Goal: Task Accomplishment & Management: Complete application form

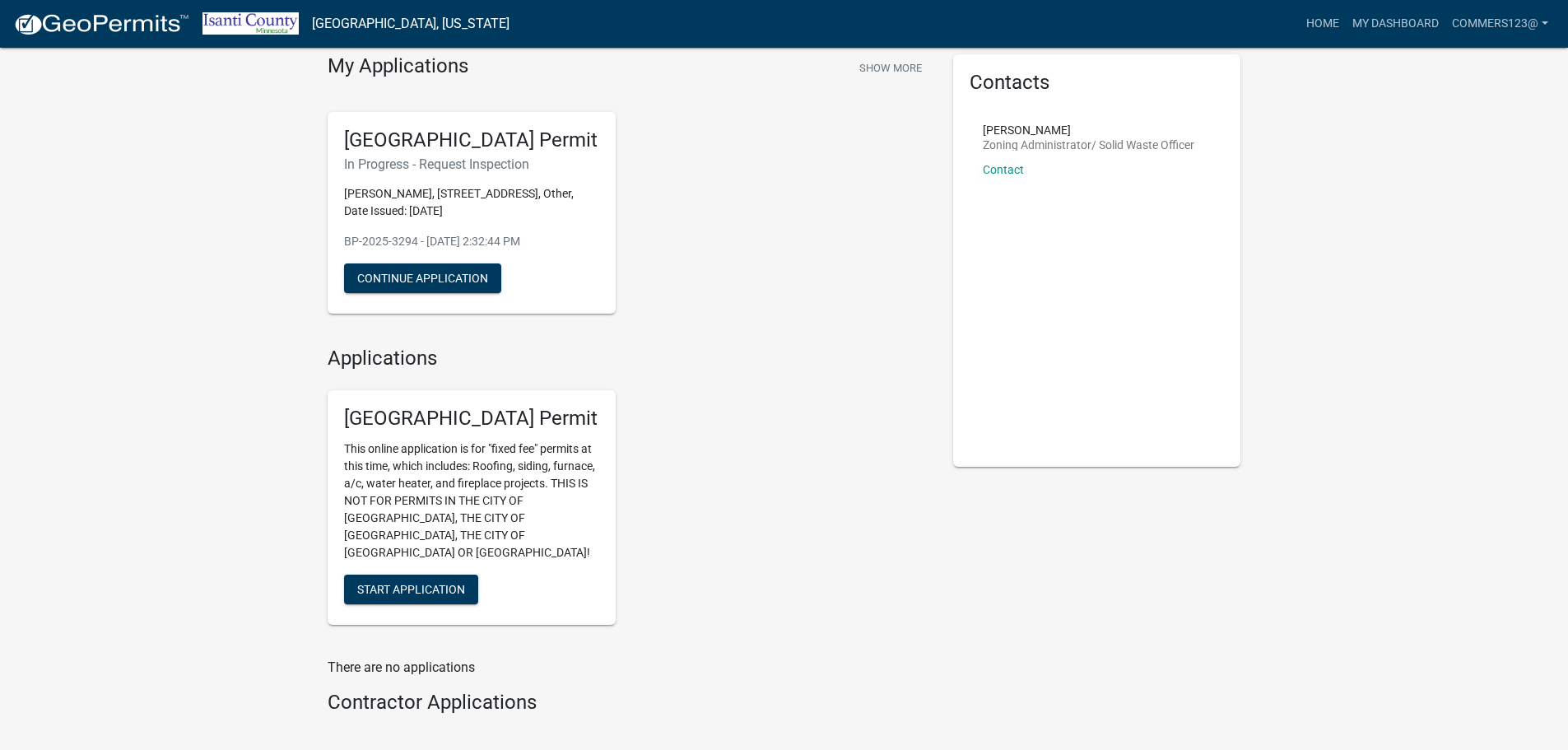
scroll to position [82, 0]
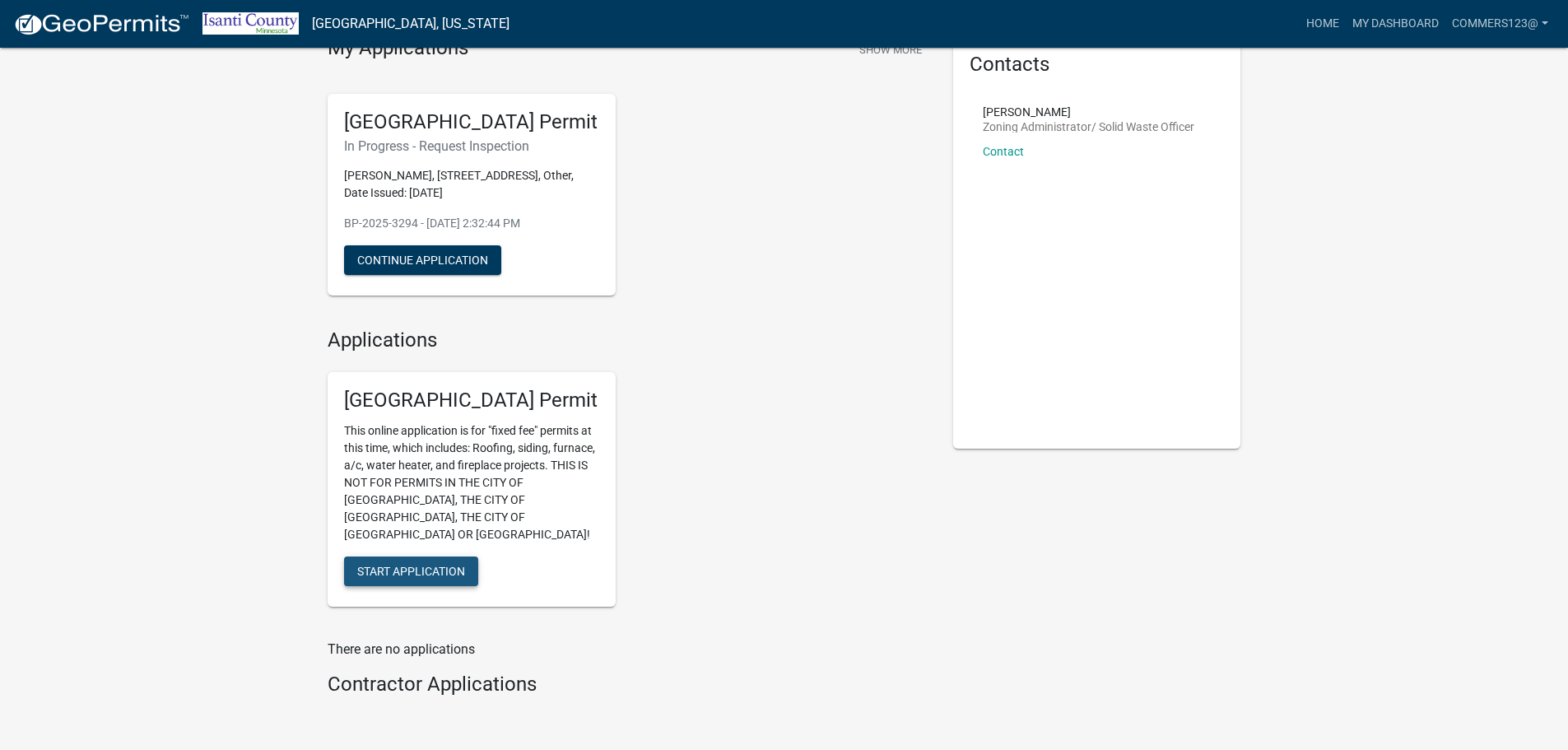
click at [415, 565] on span "Start Application" at bounding box center [411, 571] width 108 height 13
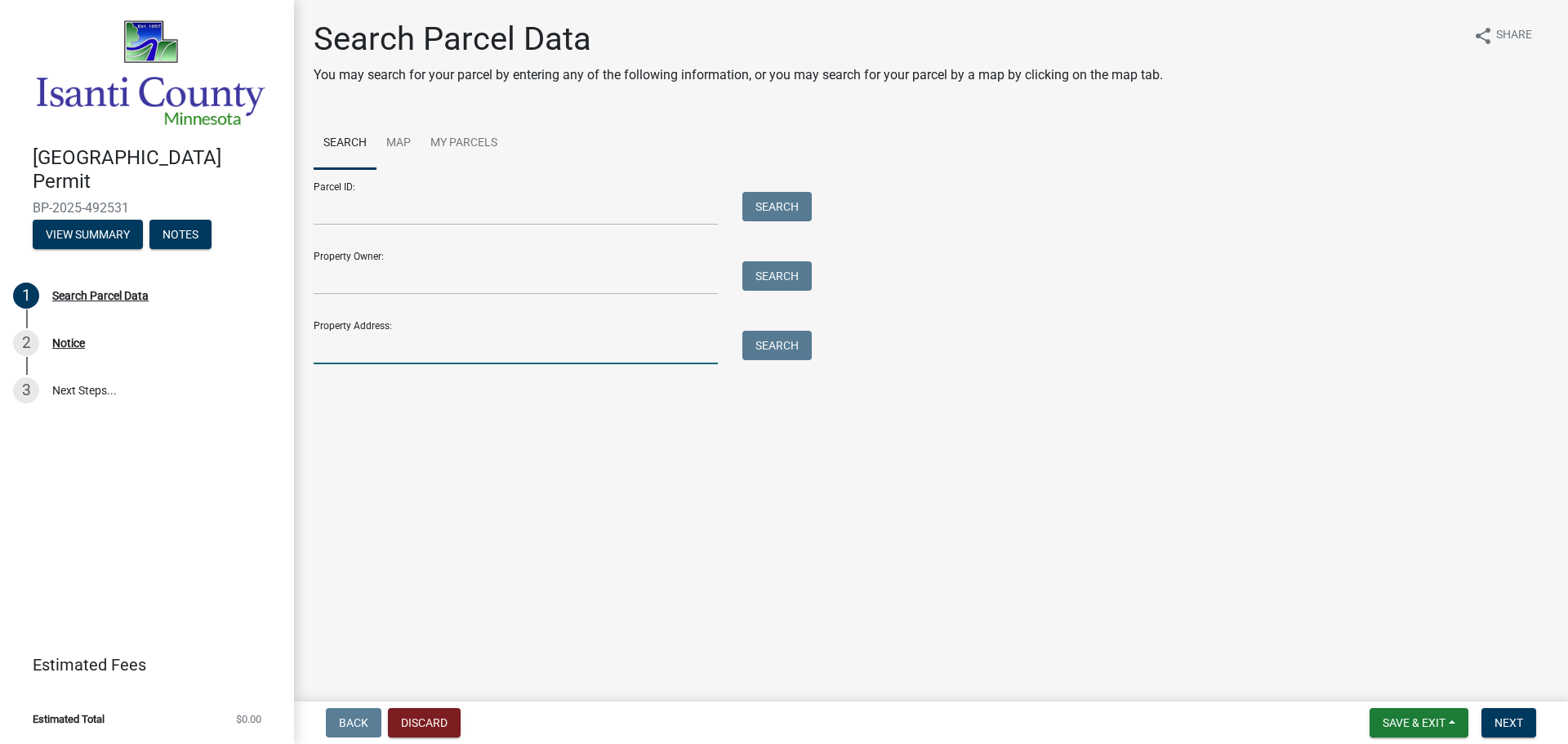
click at [343, 346] on input "Property Address:" at bounding box center [516, 348] width 404 height 34
type input "31233 Yucca"
click at [786, 346] on button "Search" at bounding box center [776, 345] width 69 height 29
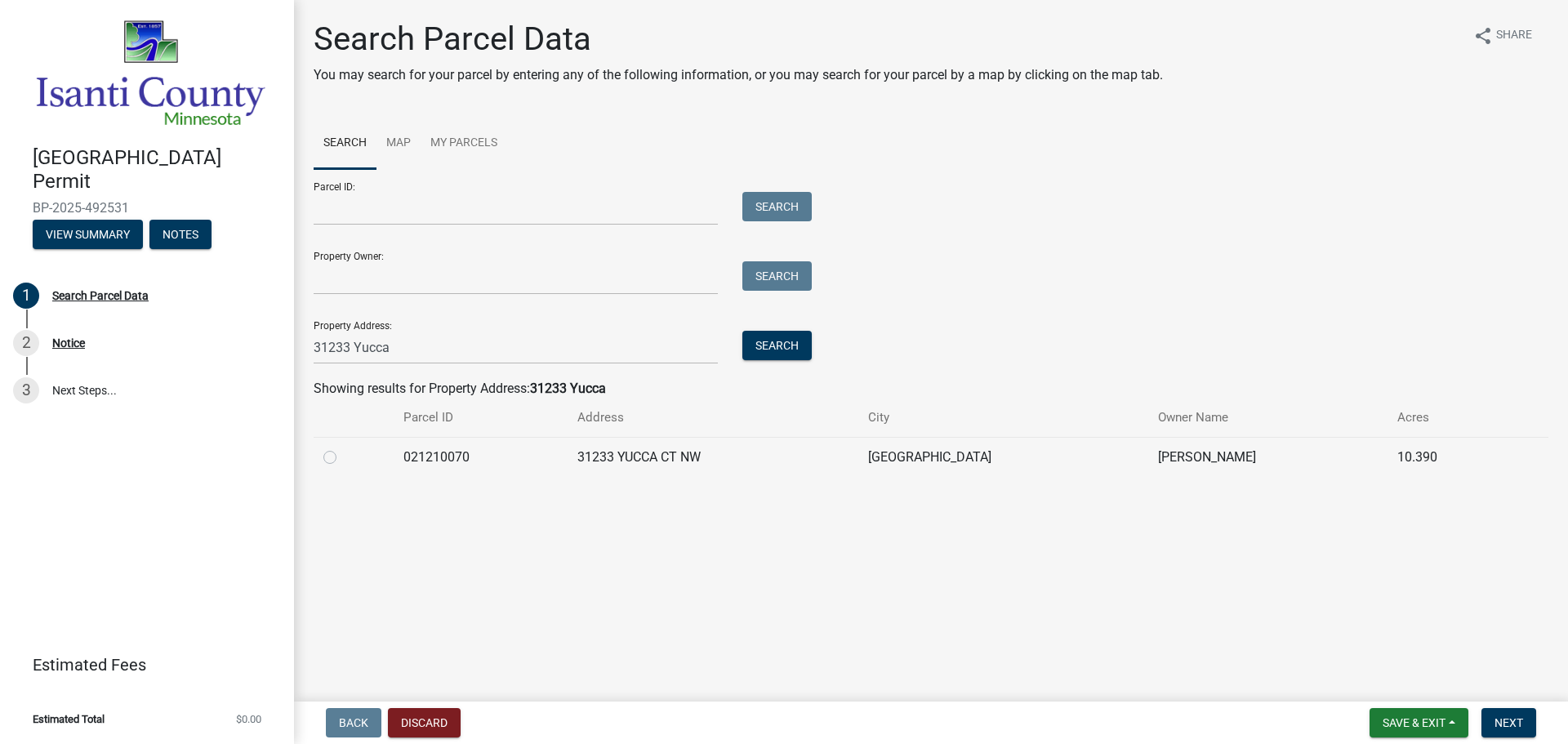
click at [343, 448] on label at bounding box center [343, 448] width 0 height 0
click at [343, 458] on input "radio" at bounding box center [348, 453] width 11 height 11
radio input "true"
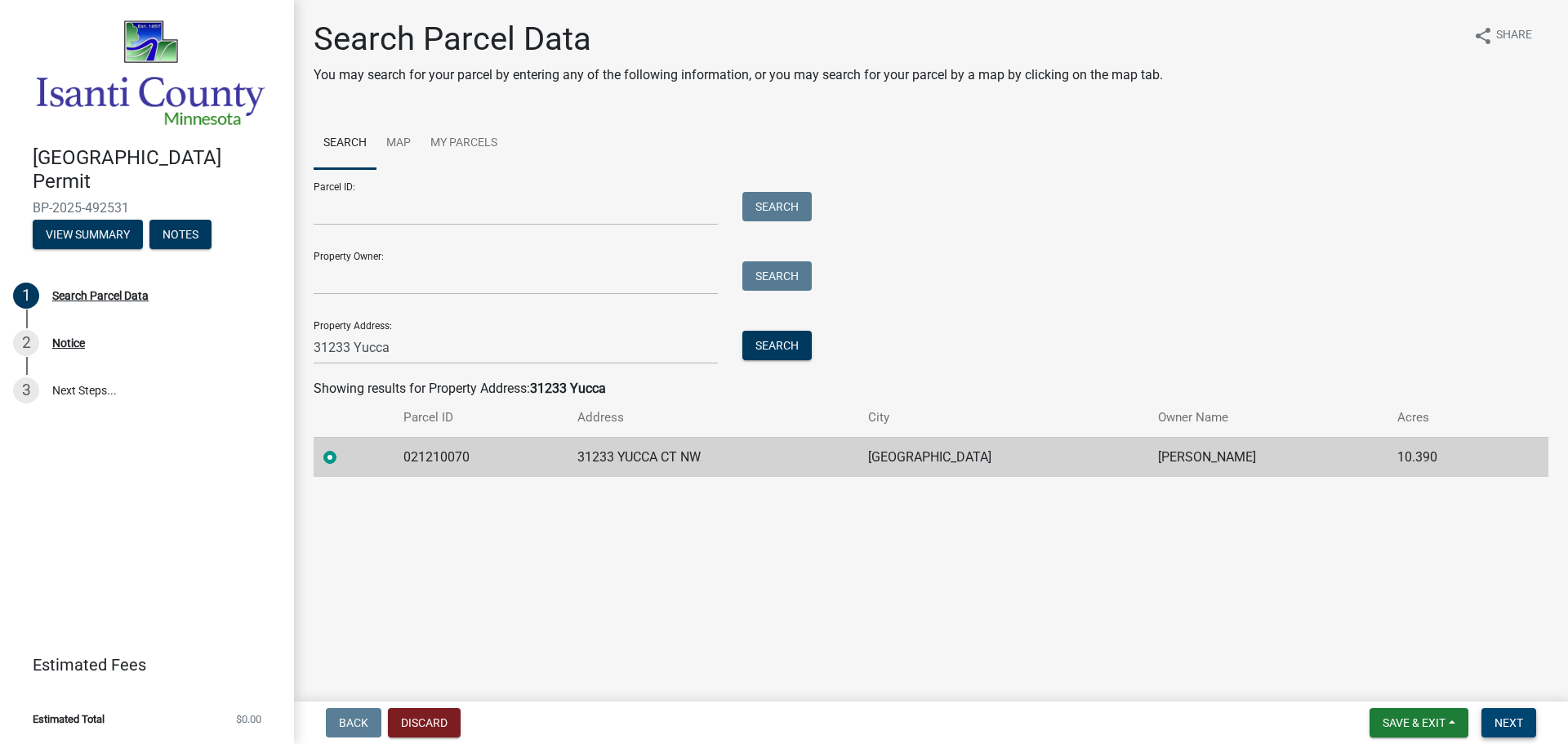
click at [1516, 722] on span "Next" at bounding box center [1509, 723] width 28 height 13
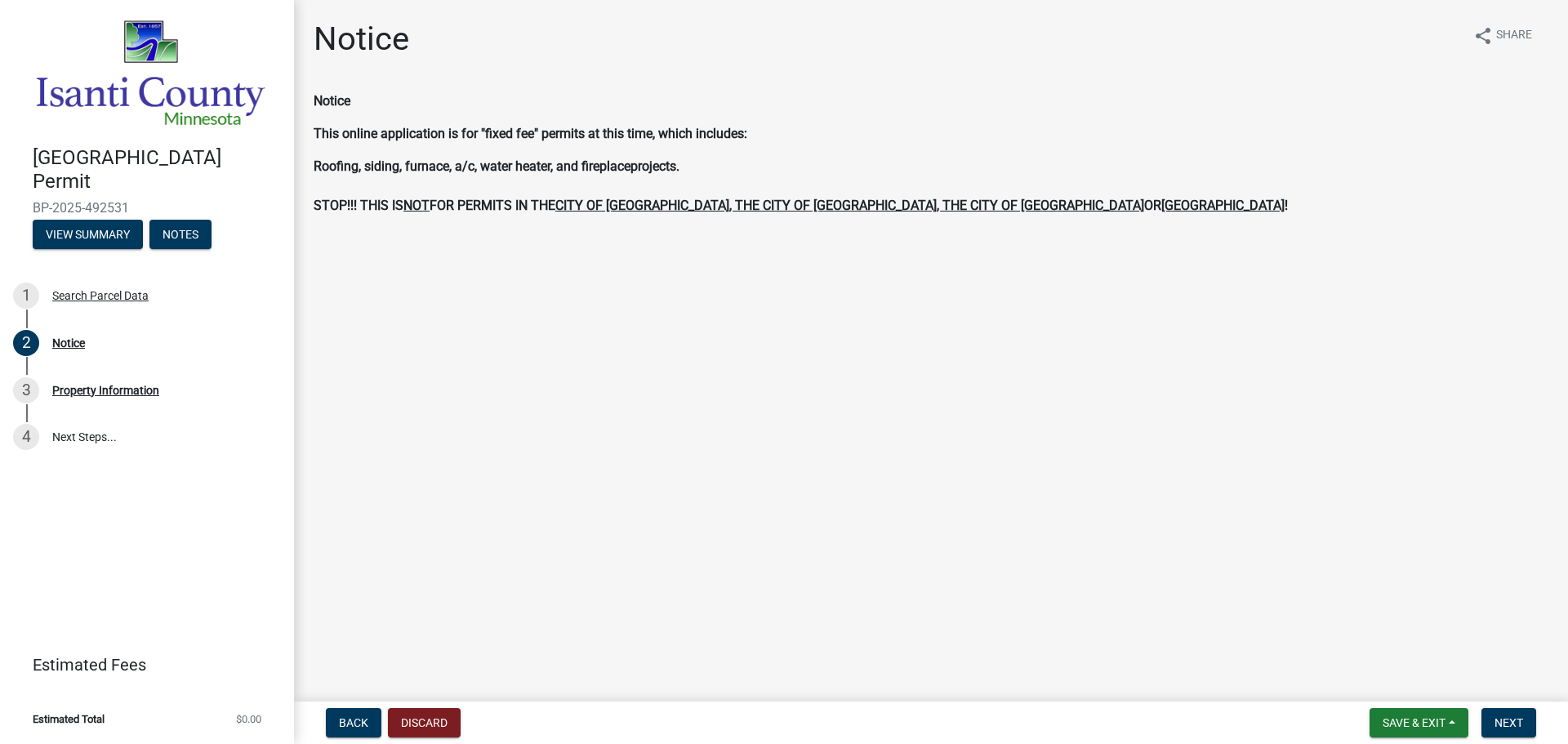
click at [763, 313] on main "Notice share Share Notice This online application is for "fixed fee" permits at…" at bounding box center [930, 348] width 1274 height 695
drag, startPoint x: 714, startPoint y: 301, endPoint x: 732, endPoint y: 262, distance: 43.0
click at [717, 292] on main "Notice share Share Notice This online application is for "fixed fee" permits at…" at bounding box center [930, 348] width 1274 height 695
click at [1513, 723] on span "Next" at bounding box center [1509, 723] width 28 height 13
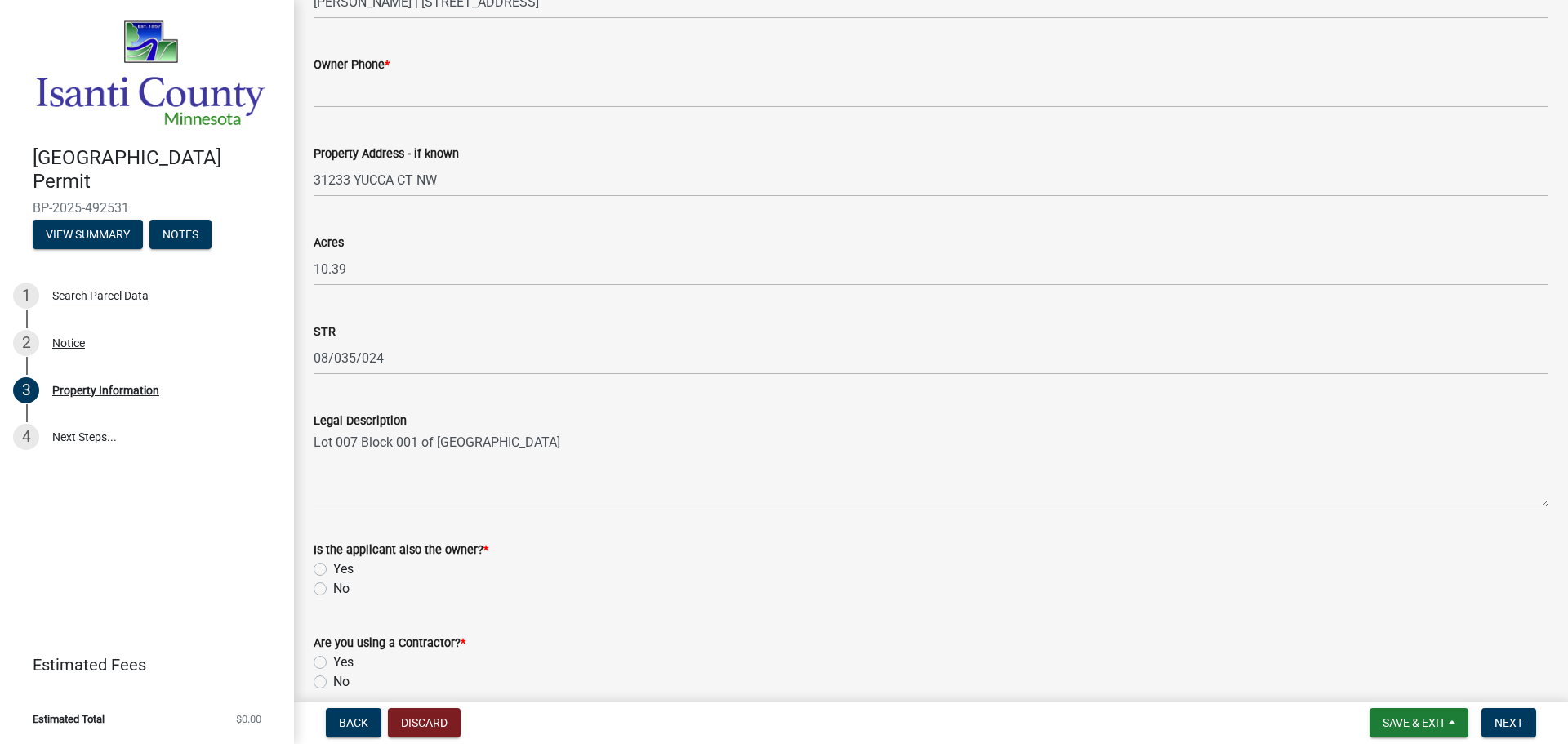
scroll to position [402, 0]
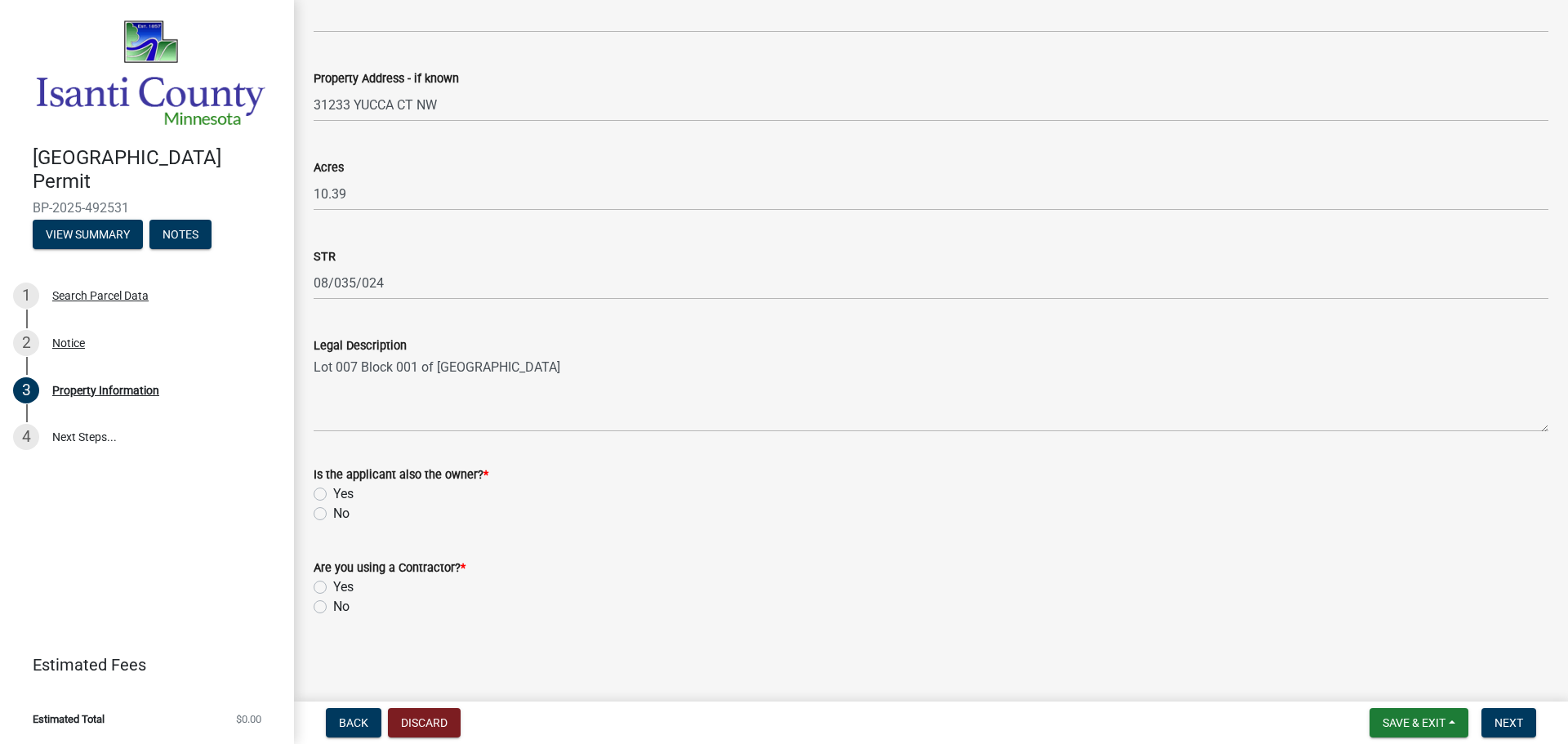
click at [333, 513] on label "No" at bounding box center [341, 514] width 16 height 19
click at [333, 513] on input "No" at bounding box center [339, 510] width 11 height 11
radio input "true"
click at [333, 587] on label "Yes" at bounding box center [343, 587] width 20 height 19
click at [333, 587] on input "Yes" at bounding box center [339, 583] width 11 height 11
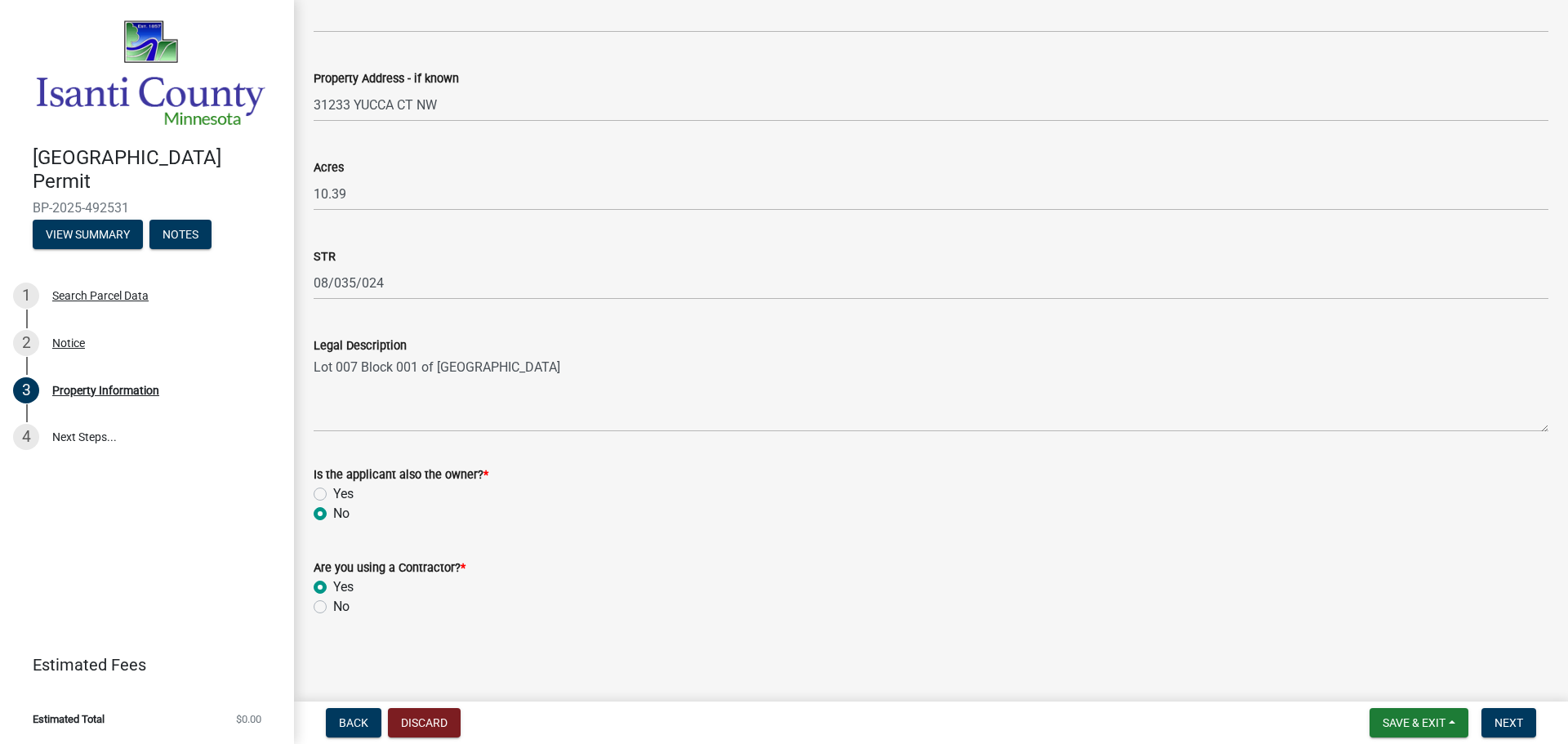
radio input "true"
click at [1512, 718] on span "Next" at bounding box center [1509, 723] width 28 height 13
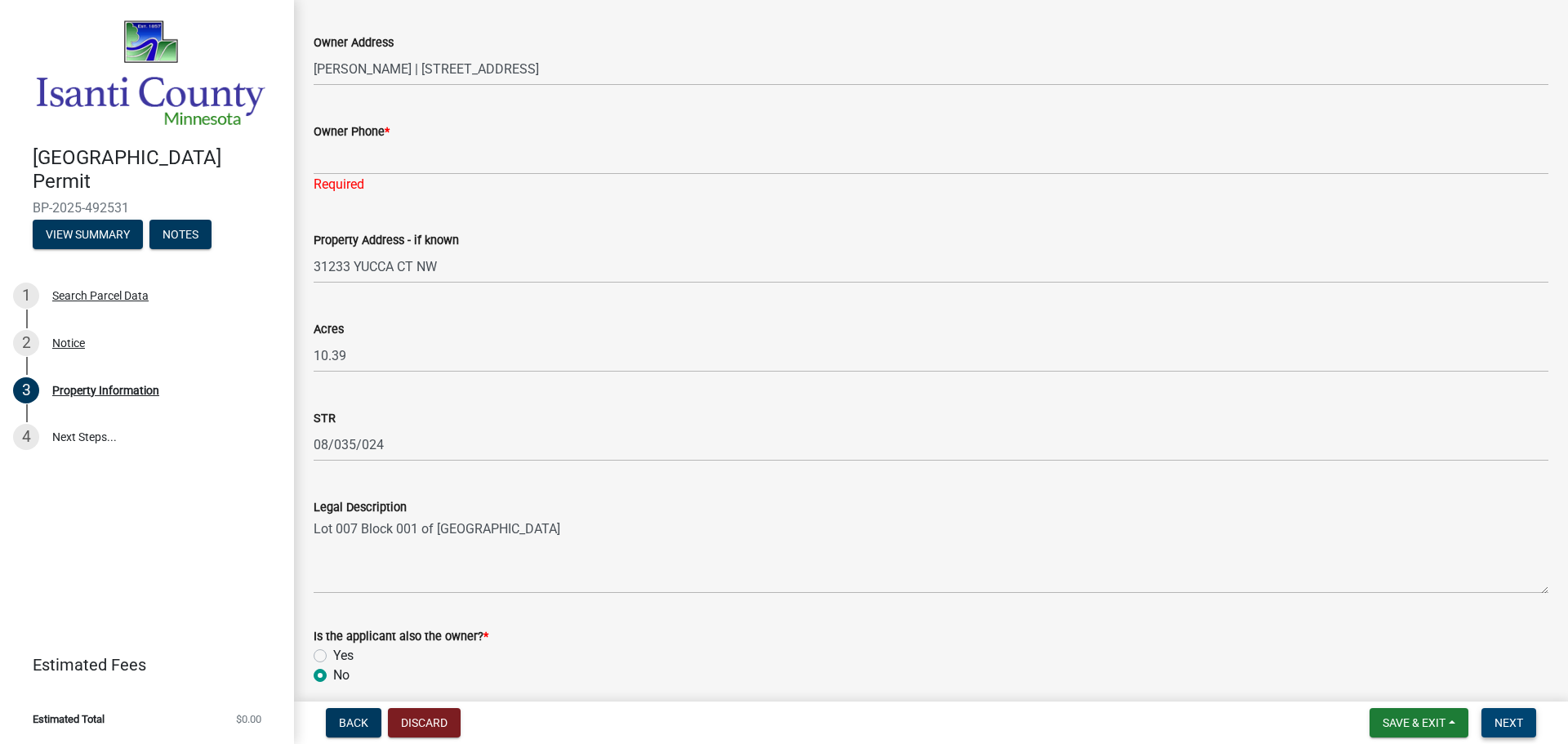
scroll to position [258, 0]
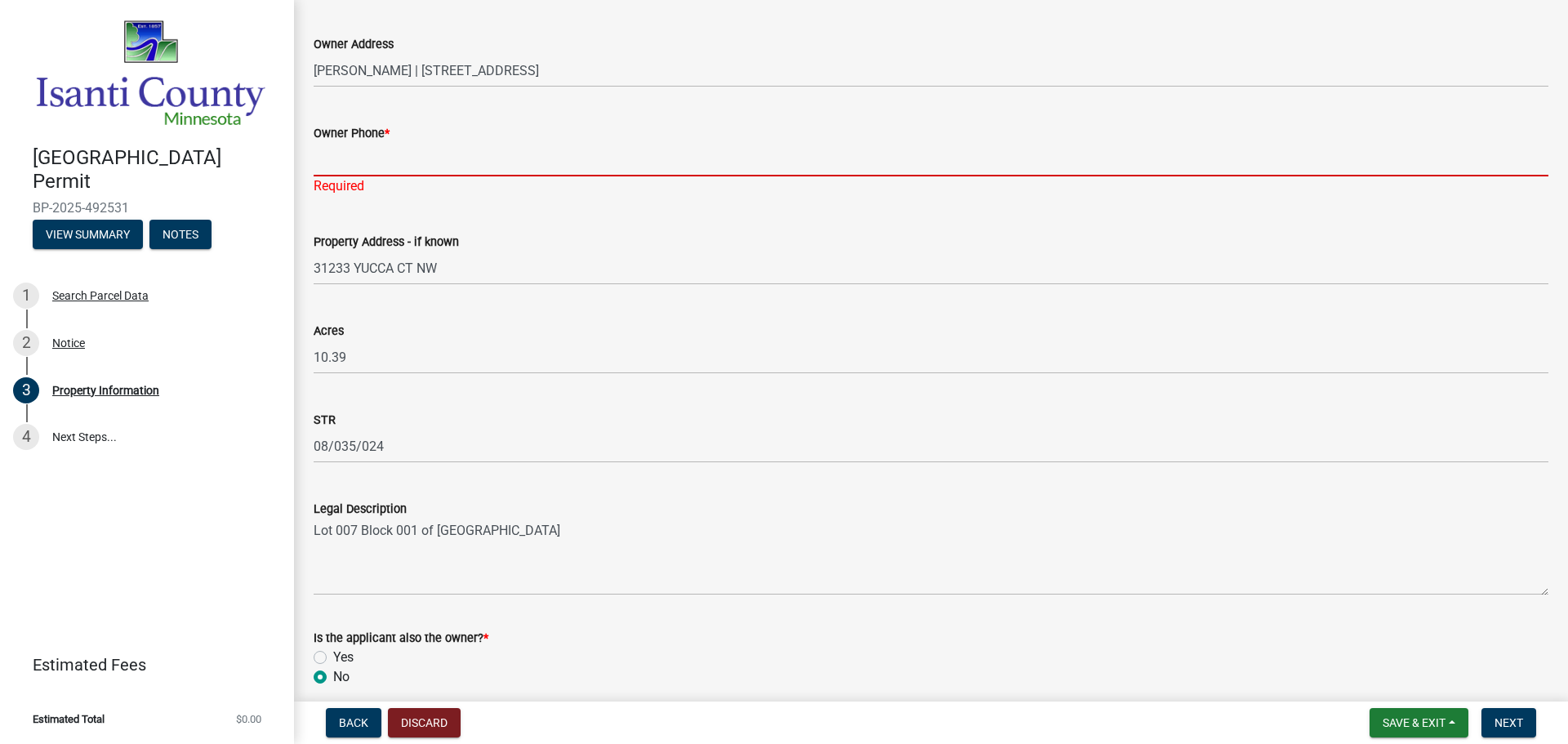
click at [378, 153] on input "Owner Phone *" at bounding box center [931, 160] width 1235 height 34
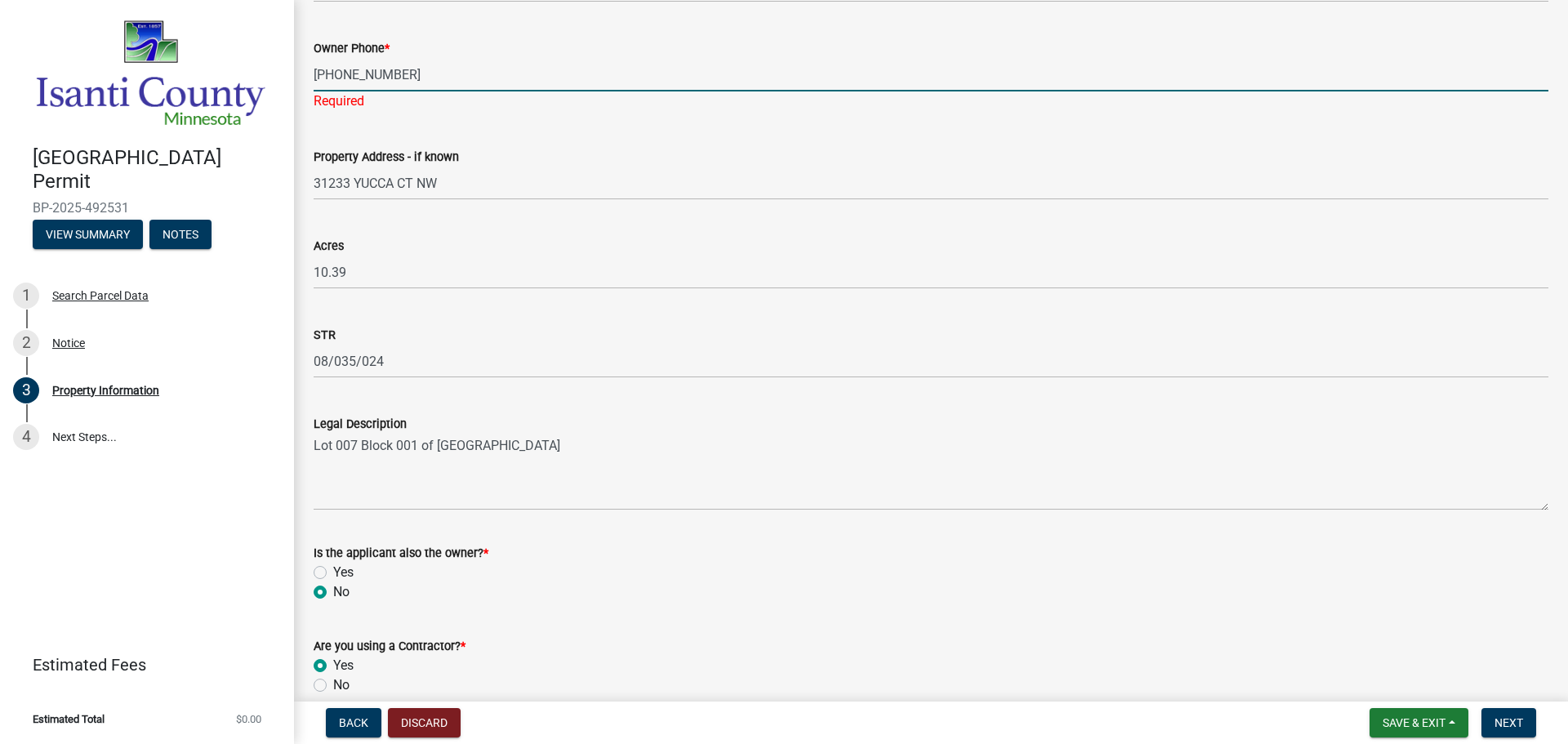
scroll to position [421, 0]
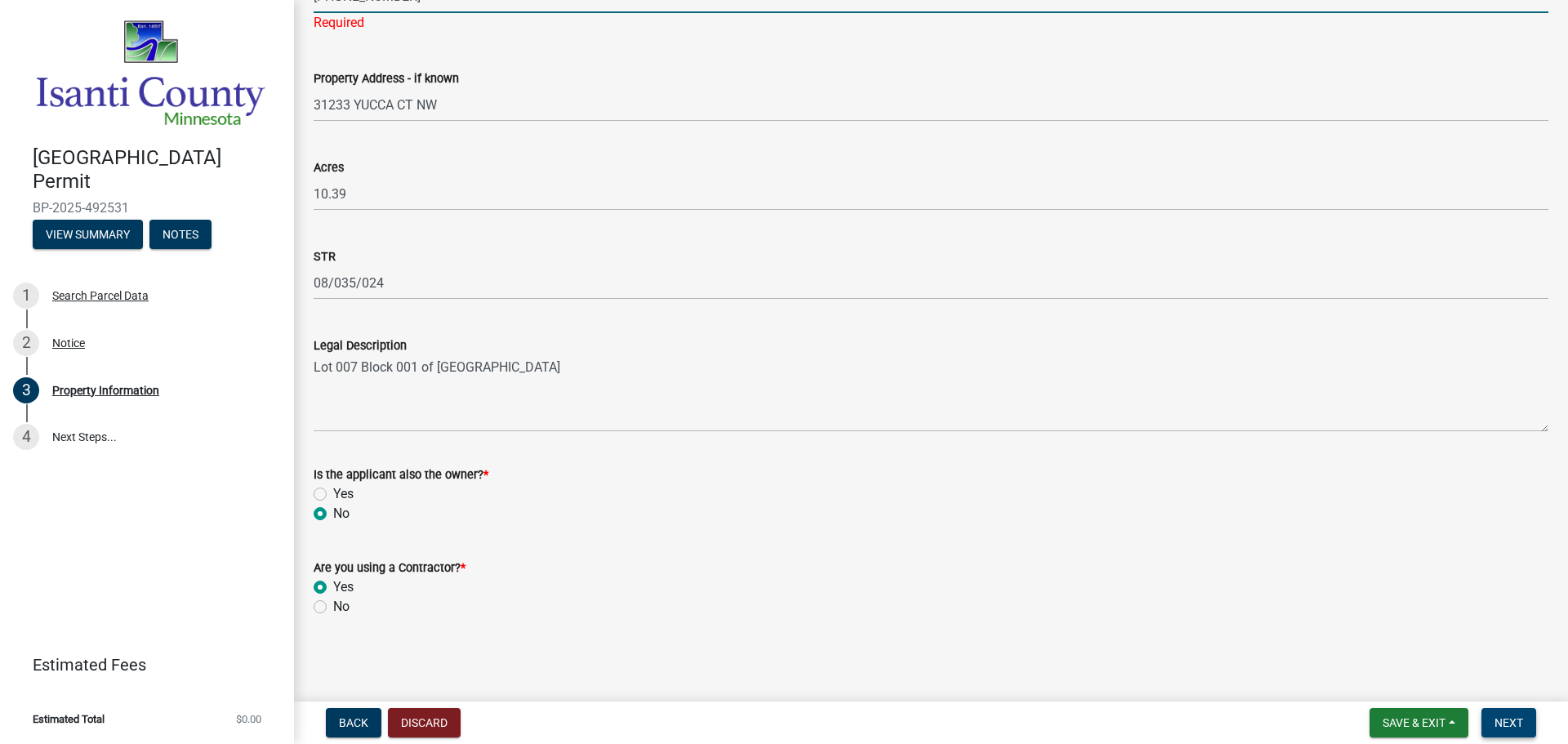
type input "[PHONE_NUMBER]"
click at [1525, 725] on button "Next" at bounding box center [1509, 722] width 55 height 29
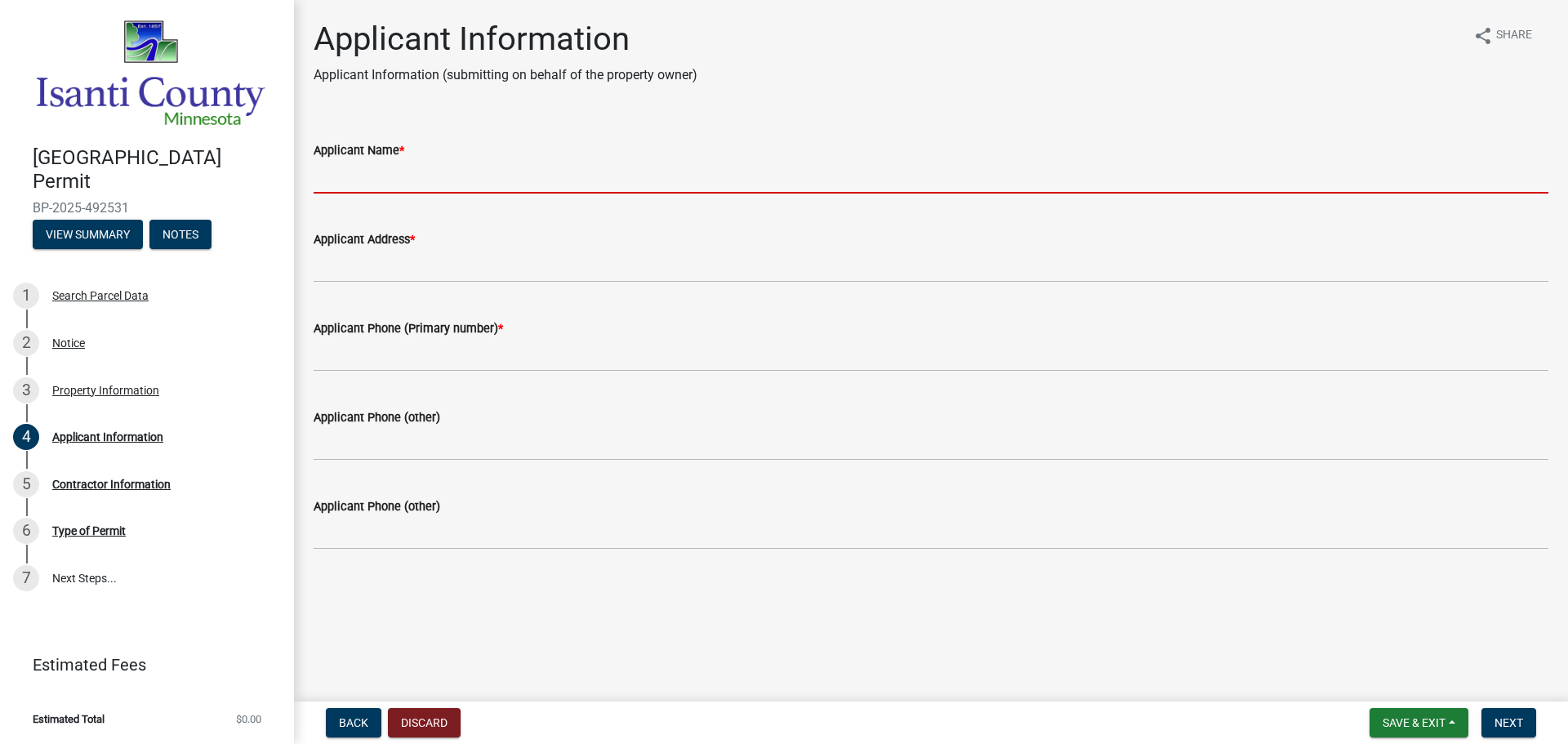
click at [378, 182] on input "Applicant Name *" at bounding box center [931, 177] width 1235 height 34
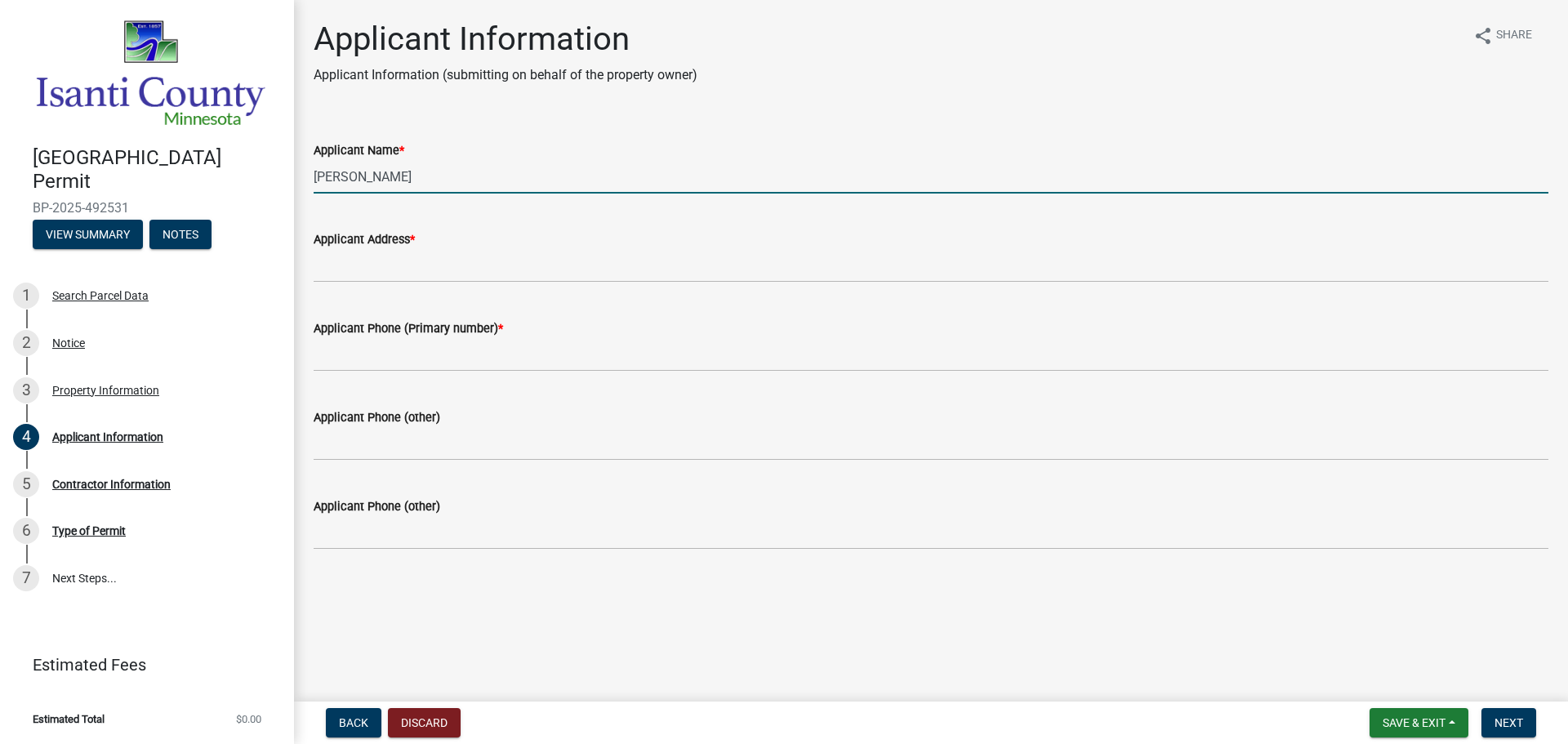
type input "[PERSON_NAME]"
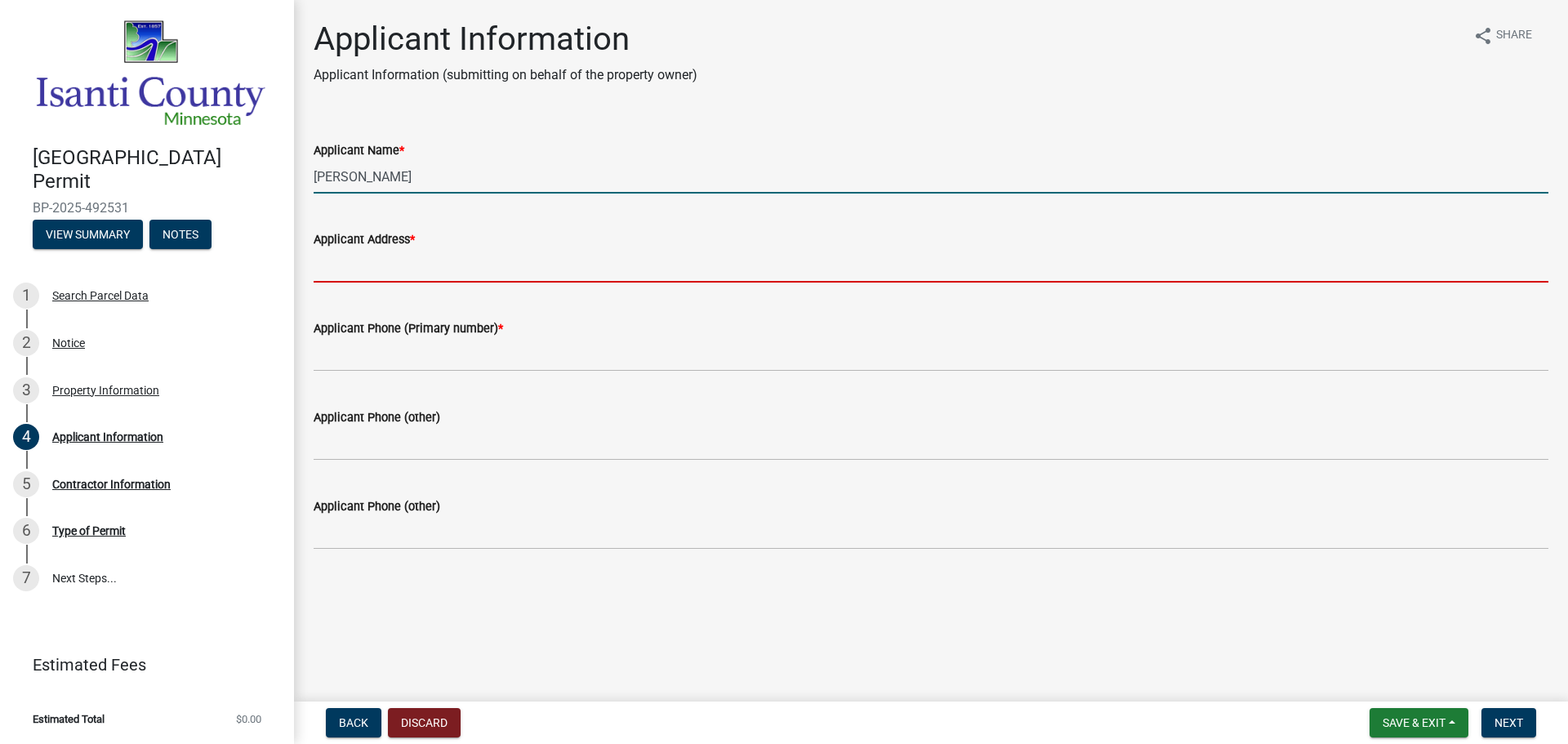
click at [346, 264] on input "Applicant Address *" at bounding box center [931, 266] width 1235 height 34
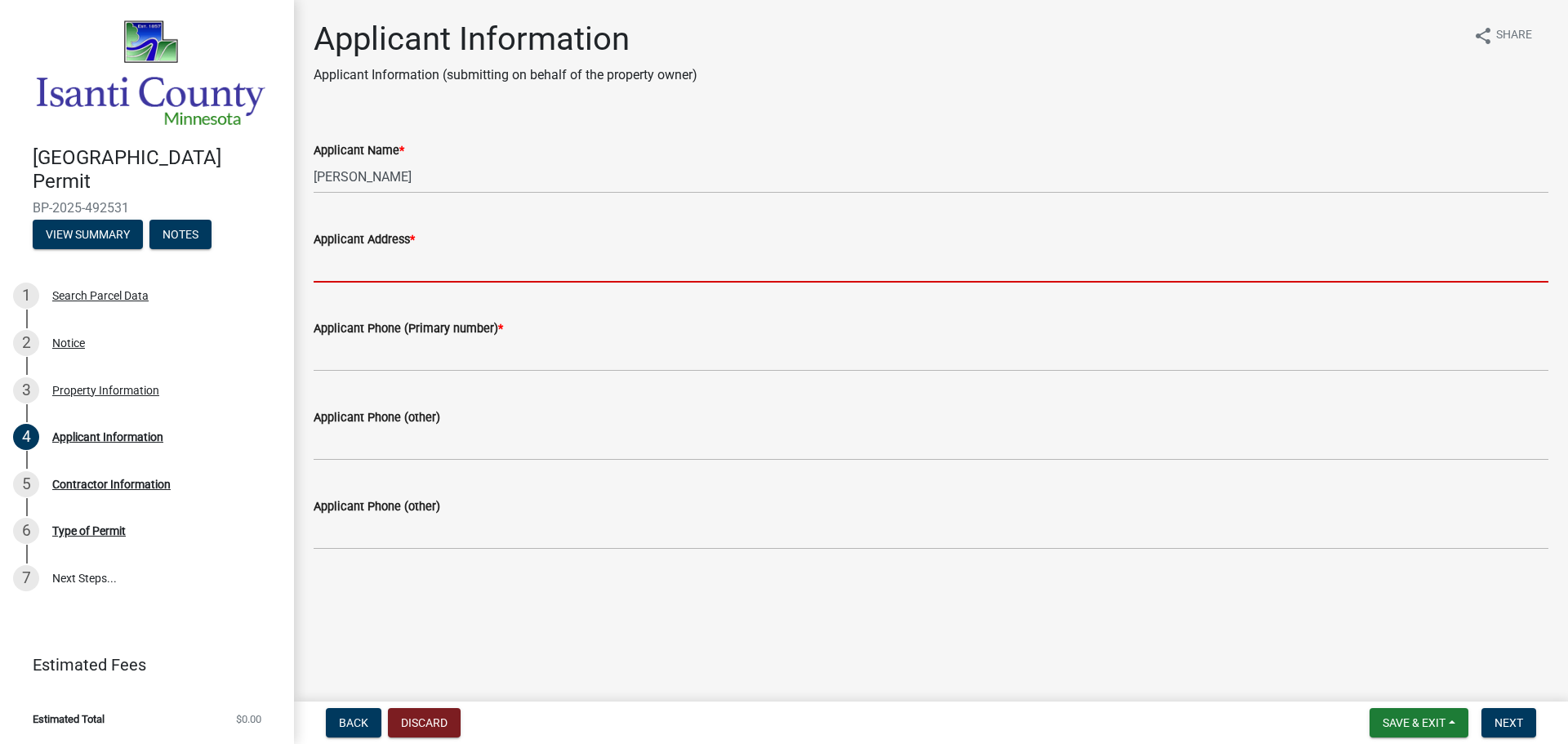
type input "[STREET_ADDRESS][PERSON_NAME]"
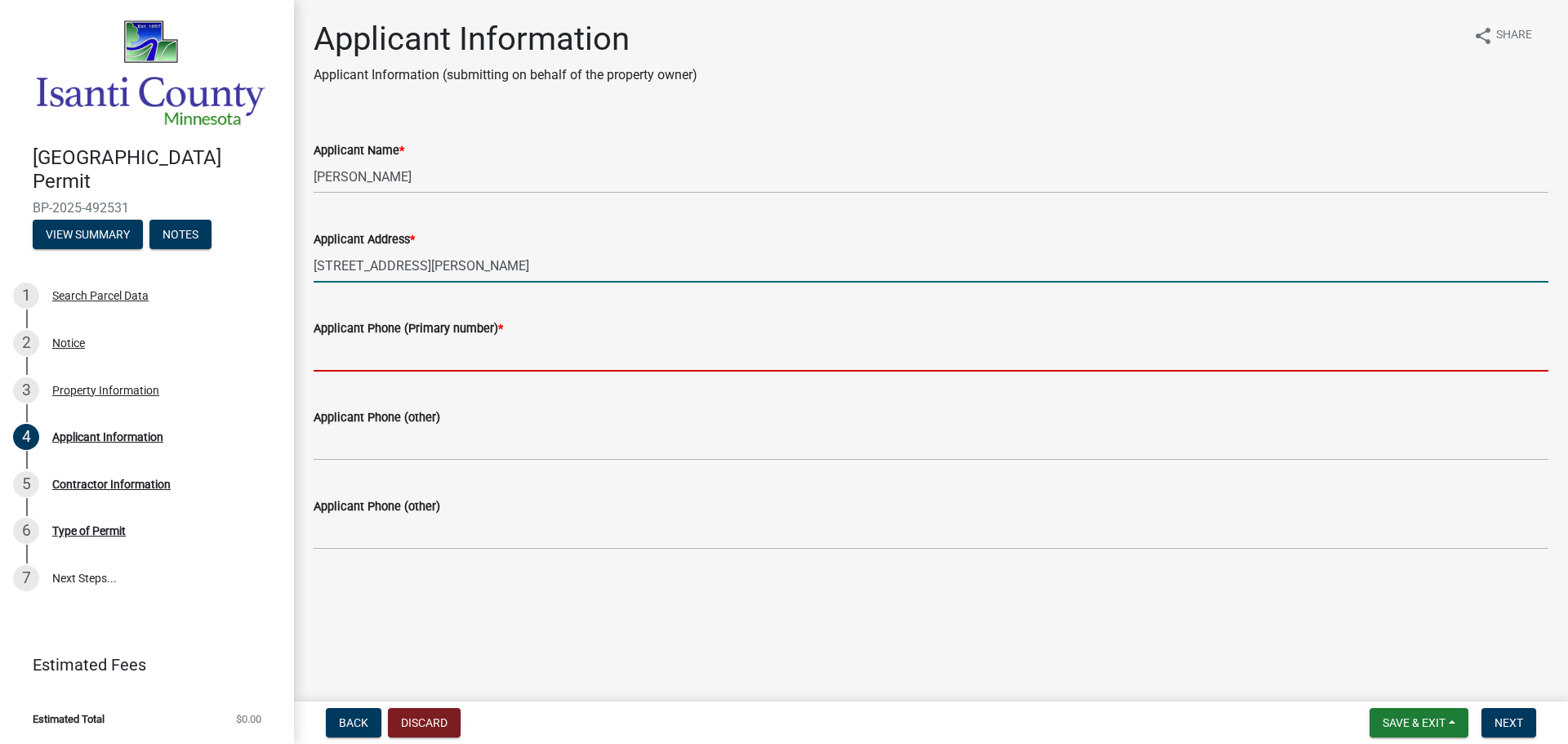
type input "7632527701"
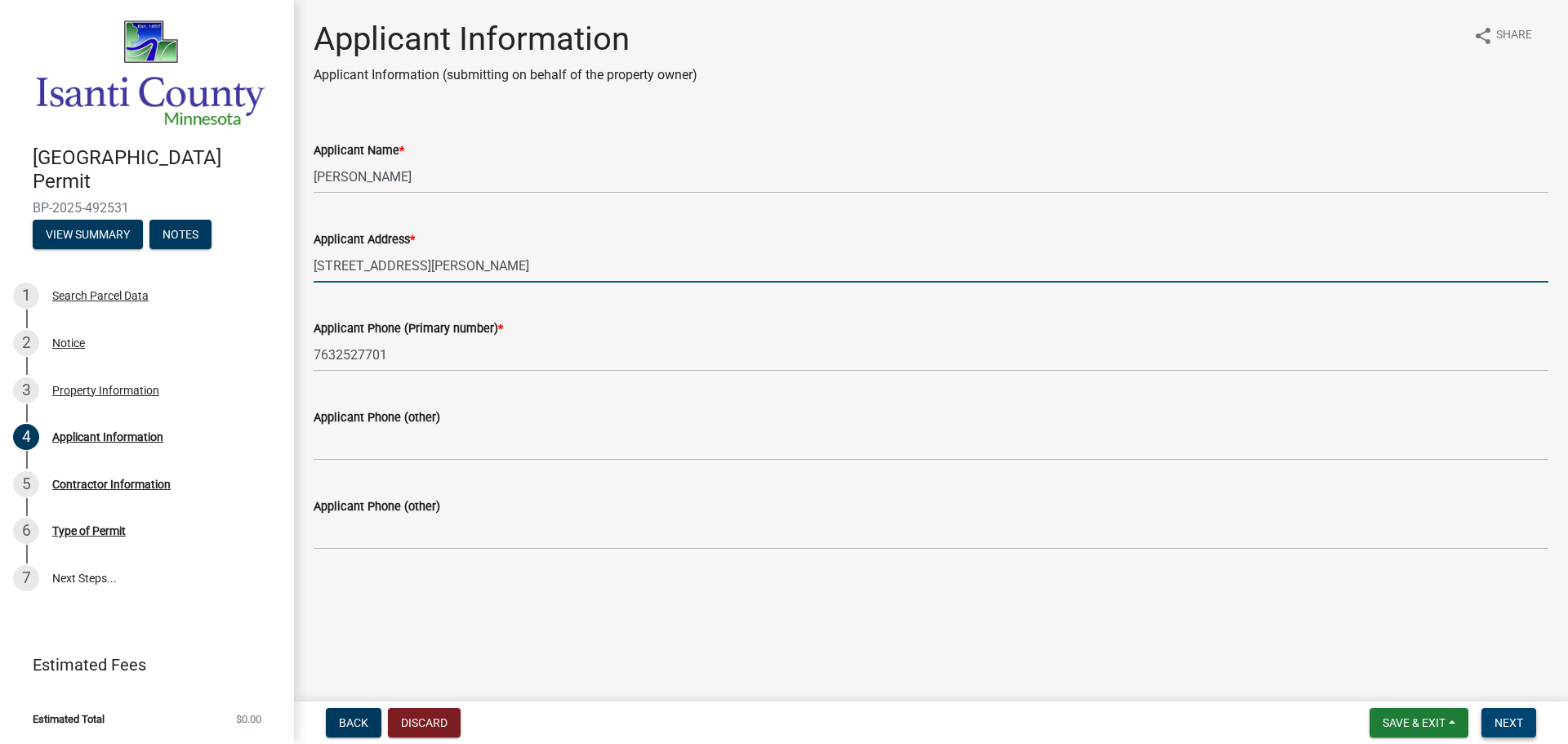
click at [1511, 724] on span "Next" at bounding box center [1509, 723] width 28 height 13
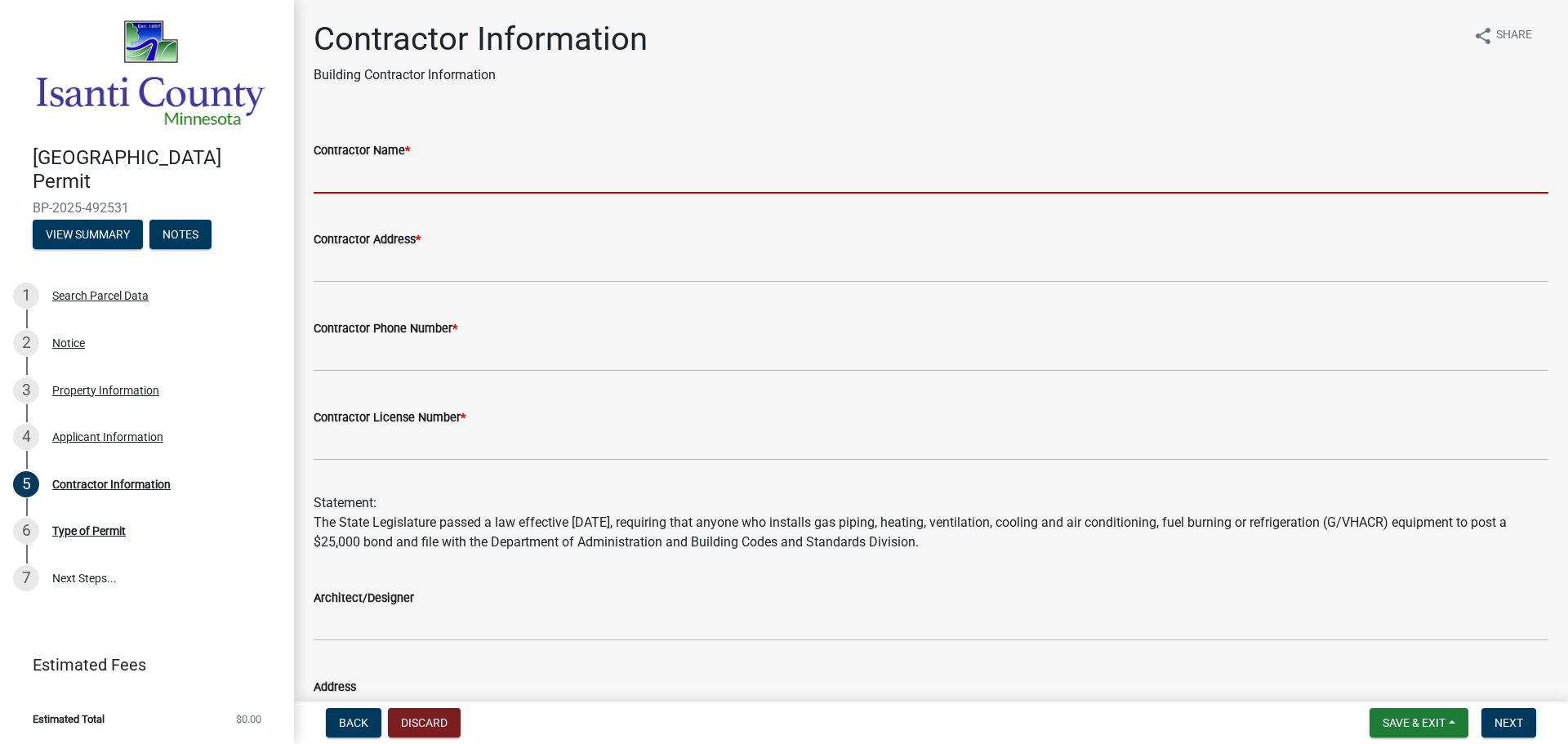
click at [371, 171] on input "Contractor Name *" at bounding box center [931, 177] width 1235 height 34
type input "[PERSON_NAME] Water"
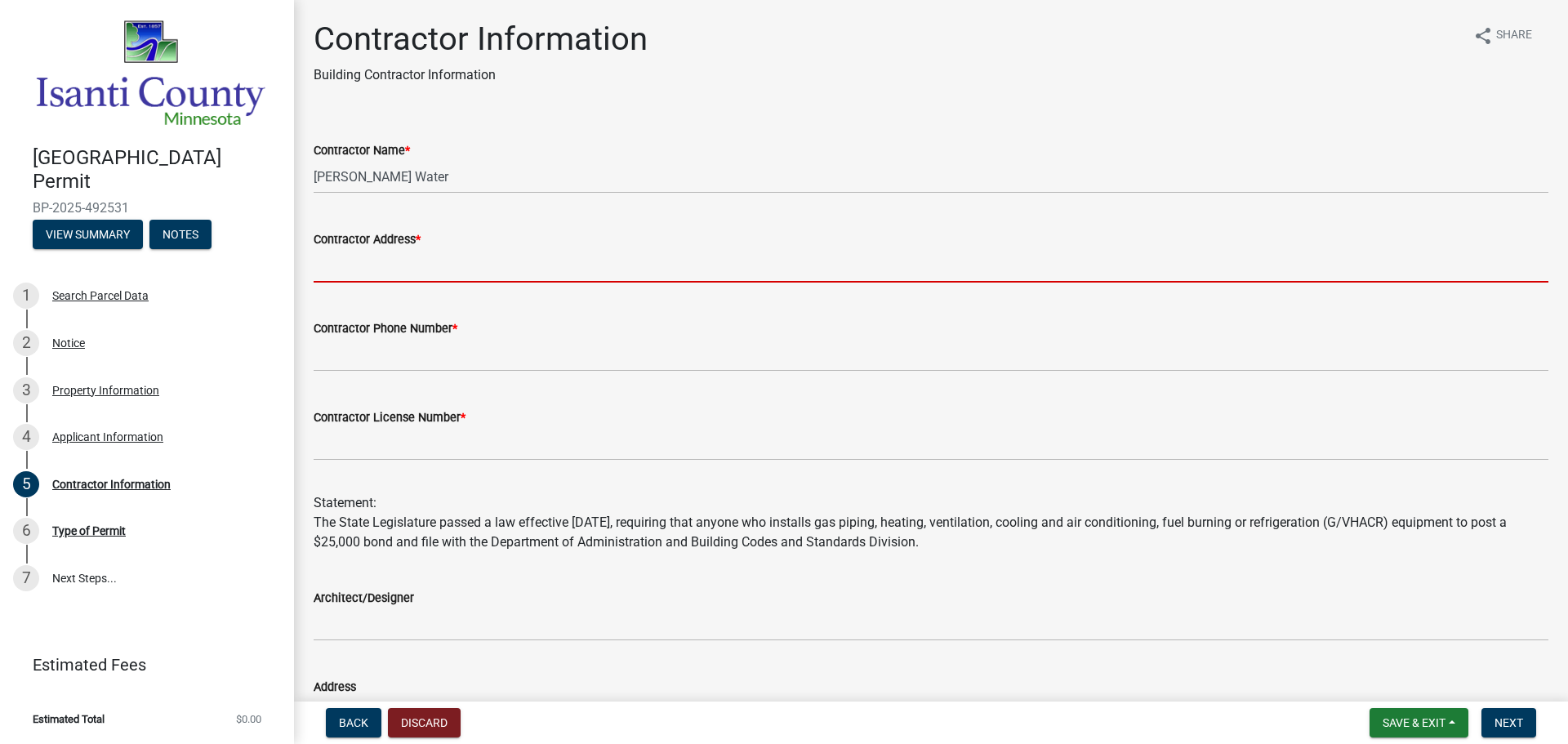
click at [386, 266] on input "Contractor Address *" at bounding box center [931, 266] width 1235 height 34
type input "[STREET_ADDRESS][PERSON_NAME]"
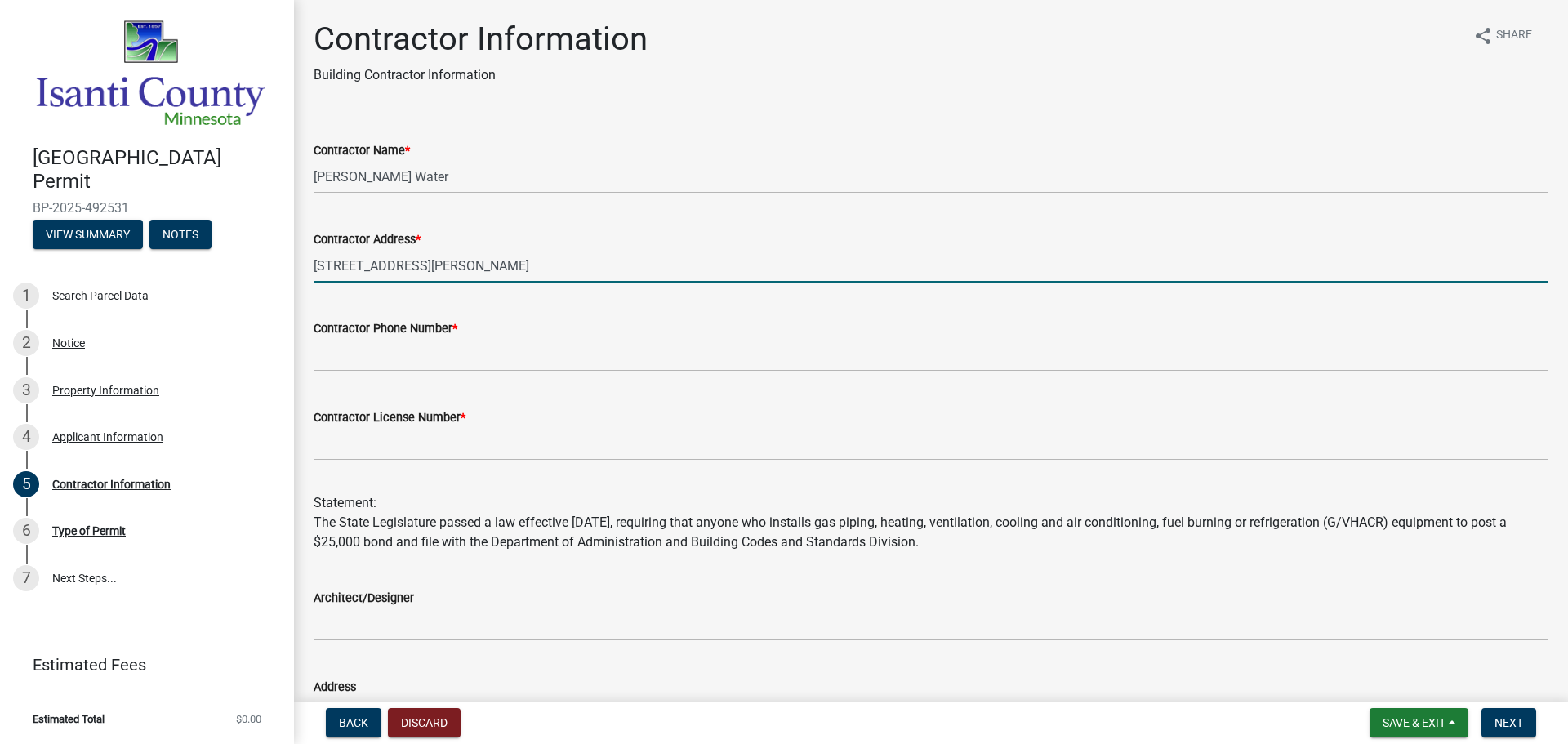
type input "7632527701"
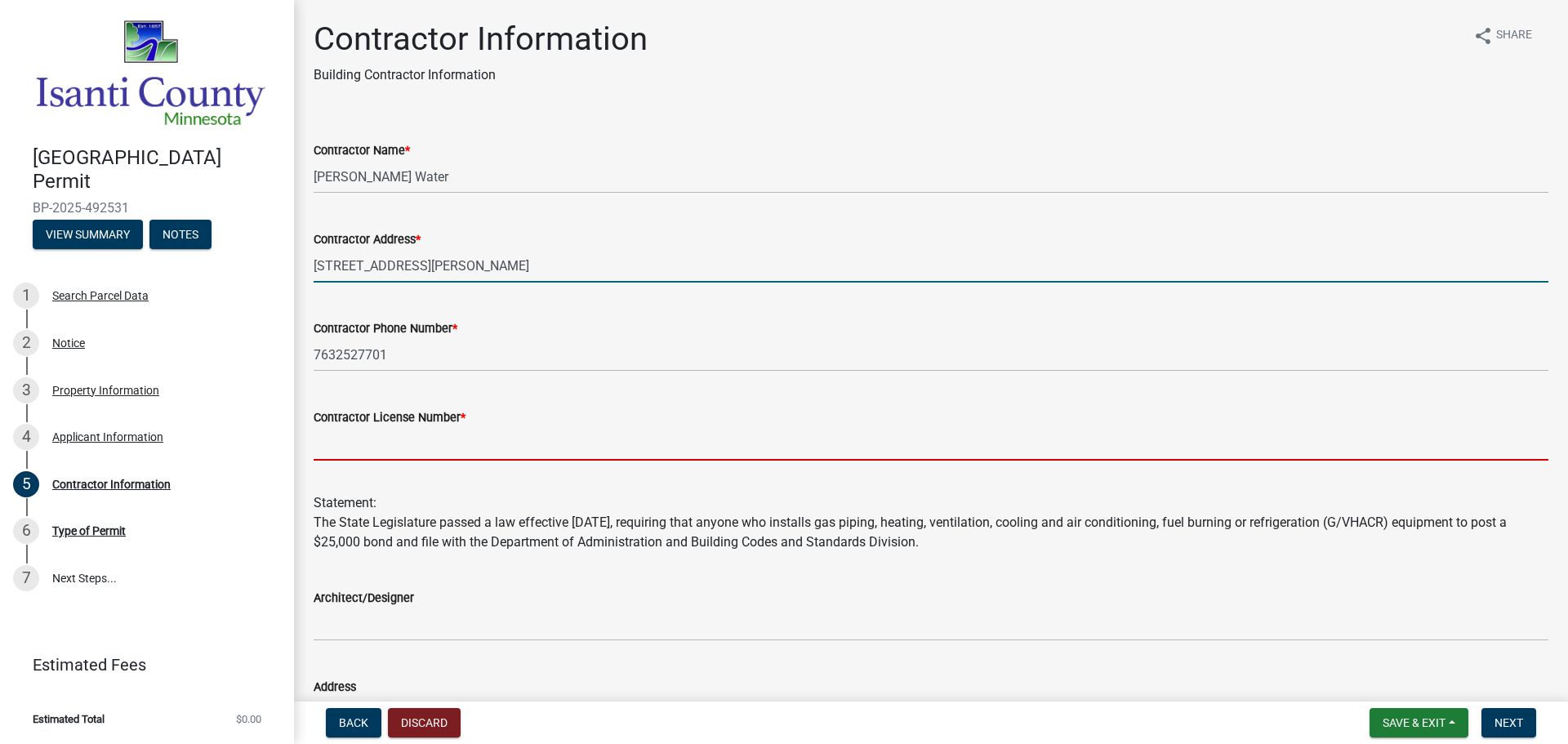
click at [403, 429] on input "Contractor License Number *" at bounding box center [931, 444] width 1235 height 34
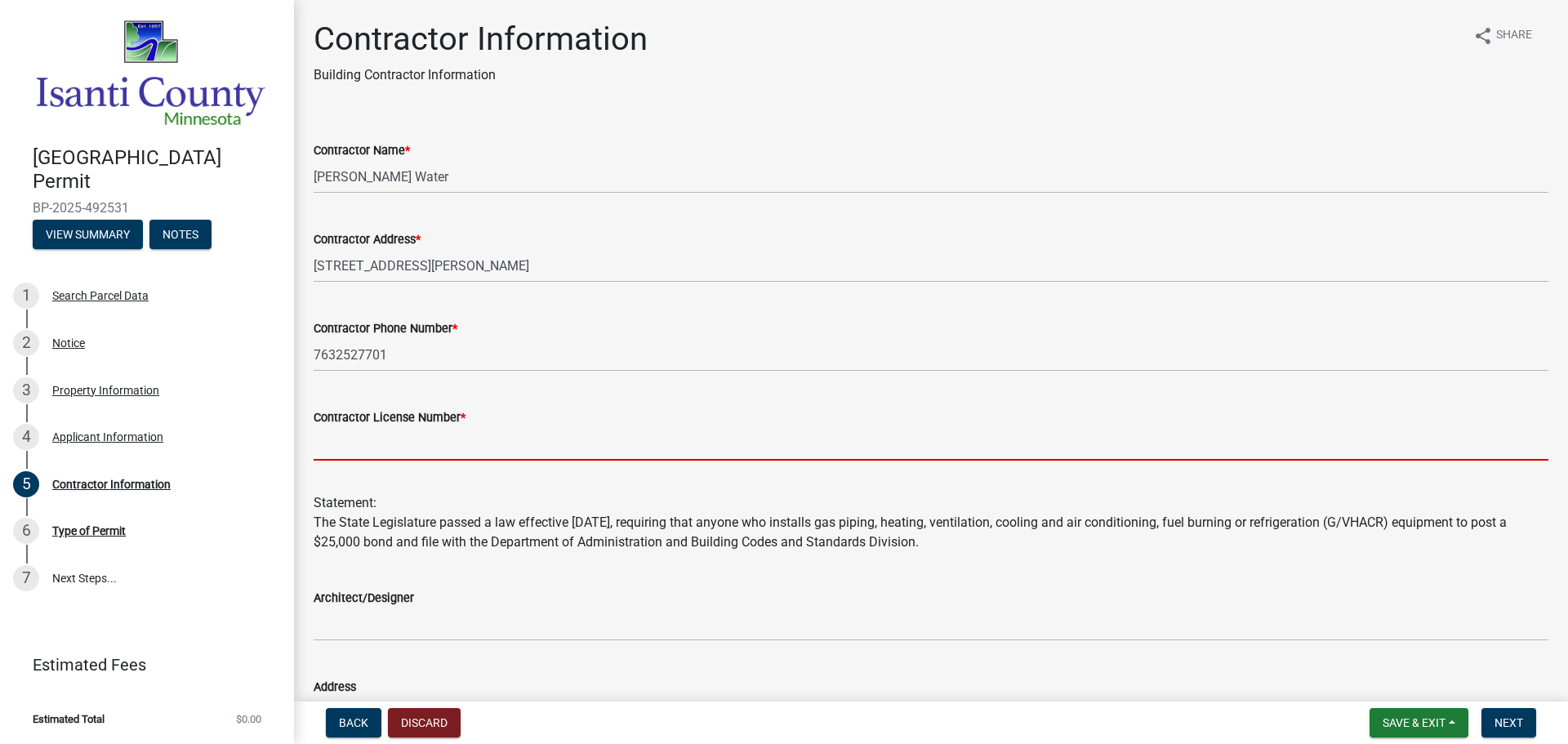
type input "WC644011"
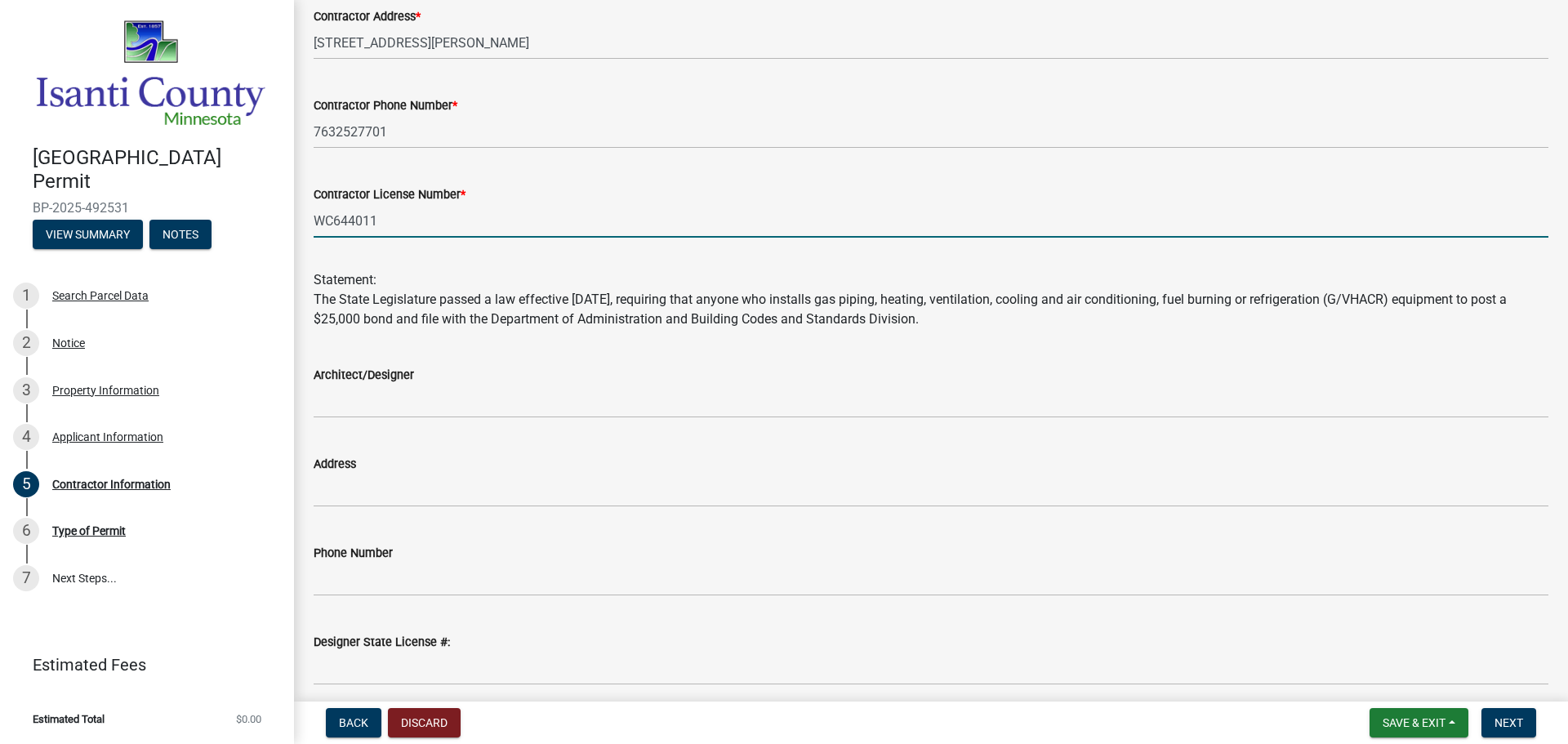
scroll to position [290, 0]
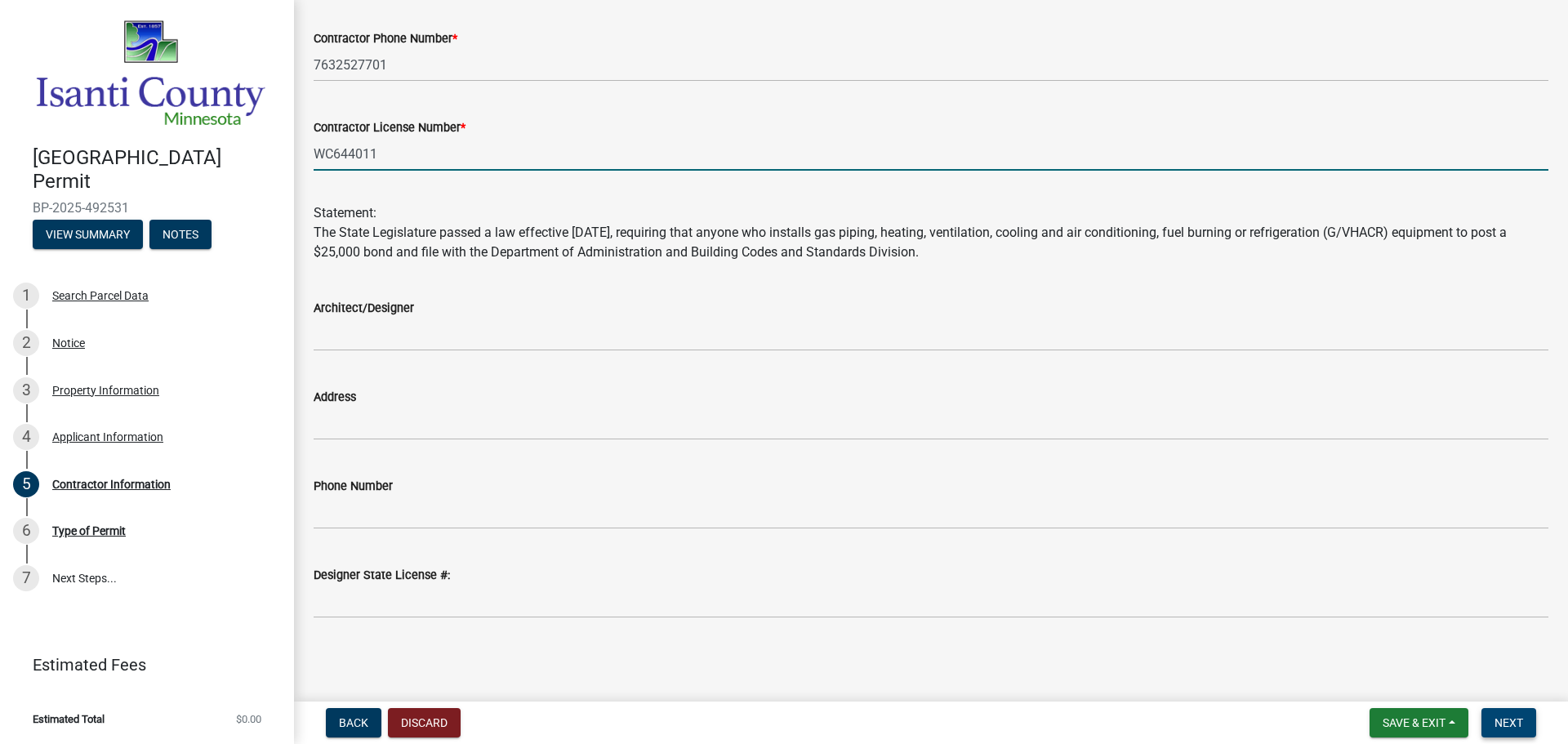
click at [1511, 722] on span "Next" at bounding box center [1509, 723] width 28 height 13
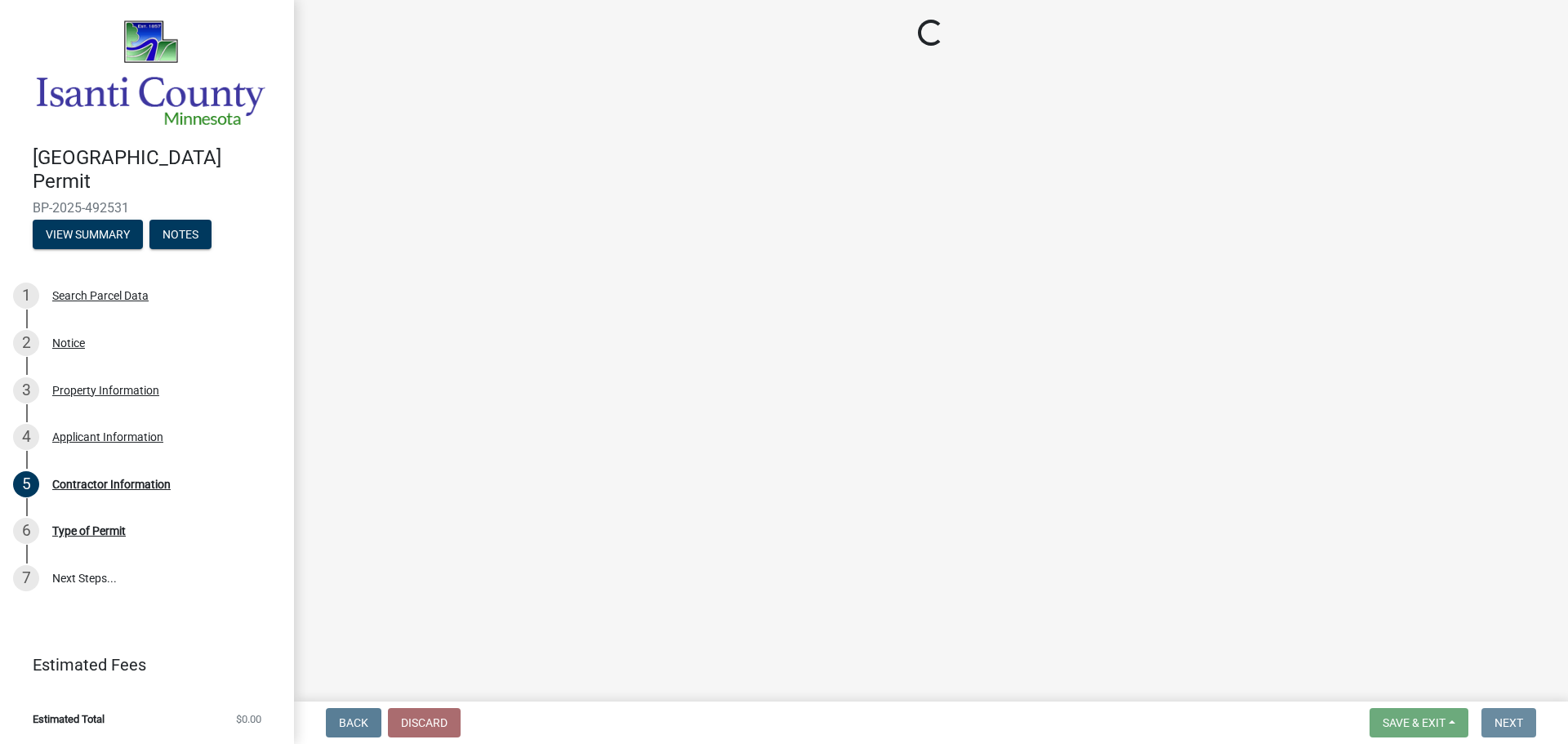
scroll to position [0, 0]
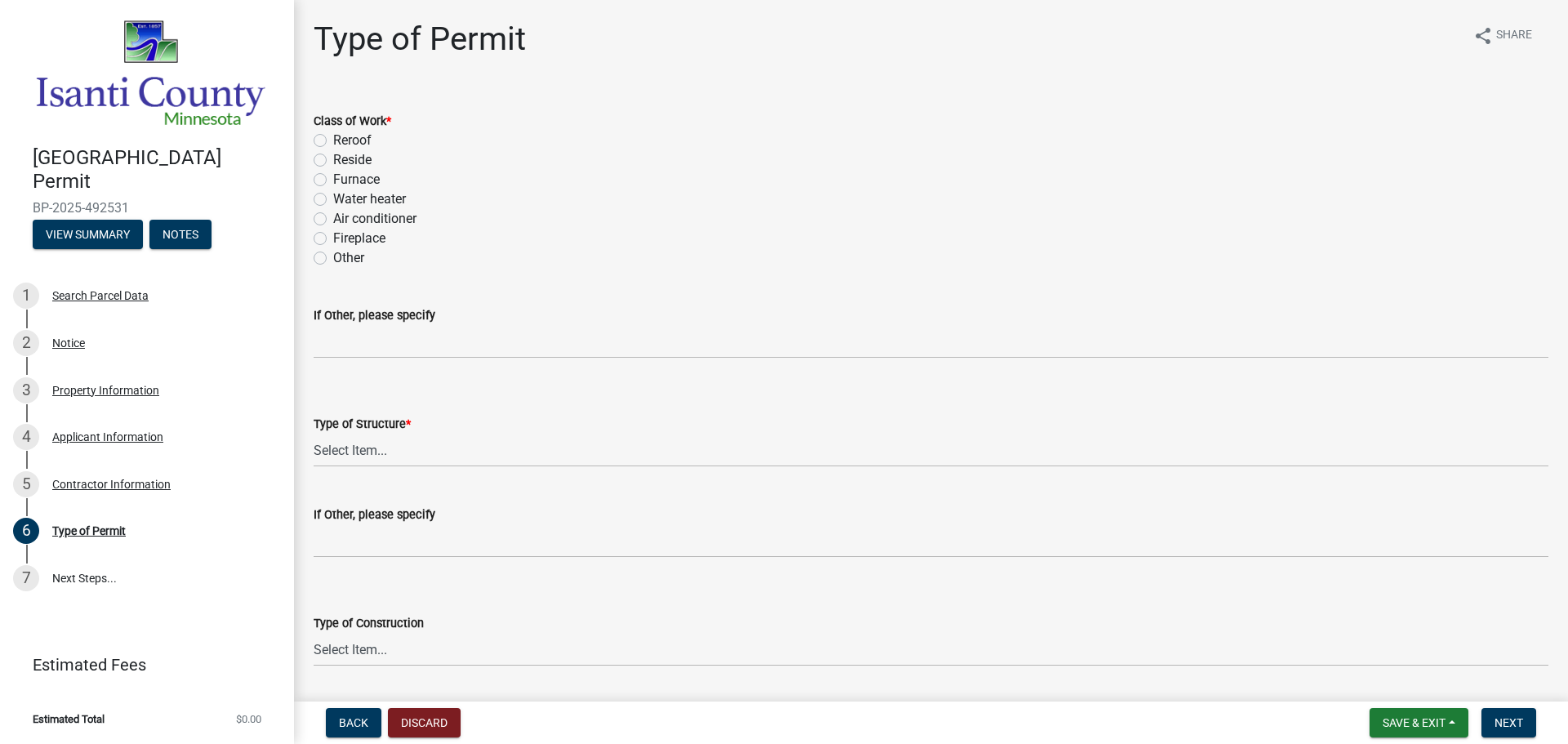
click at [333, 259] on label "Other" at bounding box center [348, 258] width 31 height 19
click at [333, 259] on input "Other" at bounding box center [339, 254] width 11 height 11
radio input "true"
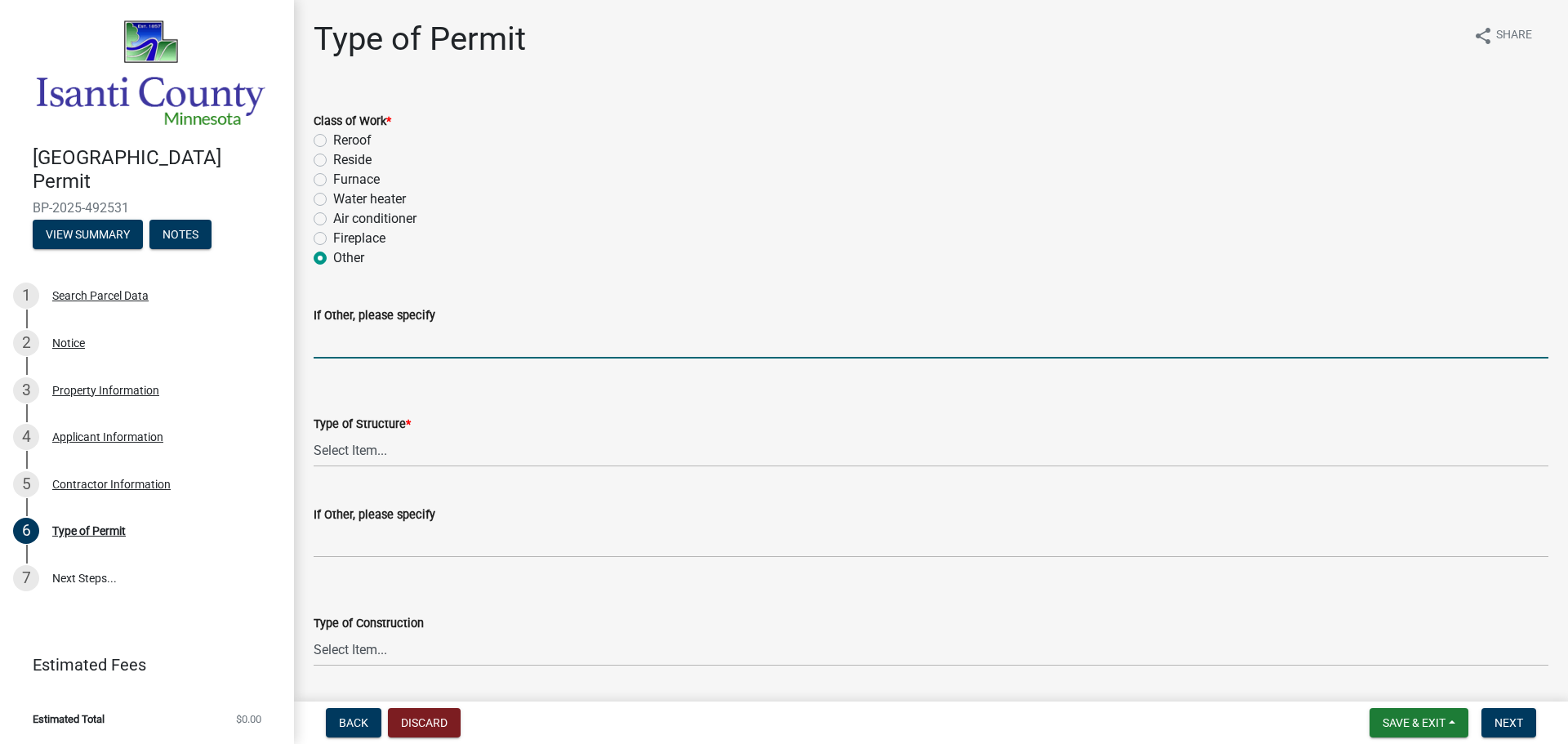
click at [370, 342] on input "If Other, please specify" at bounding box center [931, 341] width 1235 height 34
type input "Installation of water softener"
click at [394, 444] on select "Select Item... Accessory Commercial Single Family Agricultural Other N/A" at bounding box center [931, 450] width 1235 height 34
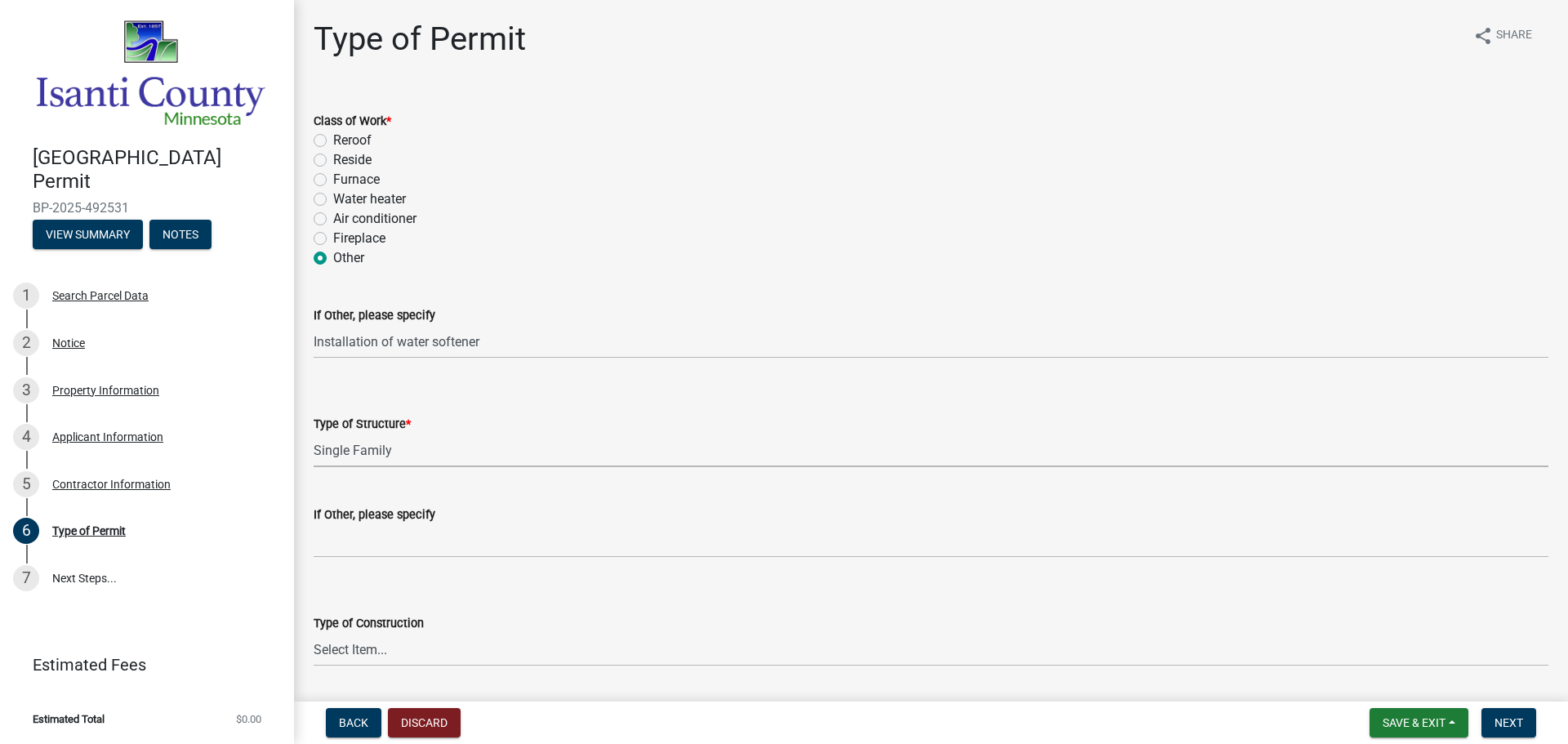
click at [314, 433] on select "Select Item... Accessory Commercial Single Family Agricultural Other N/A" at bounding box center [931, 450] width 1235 height 34
select select "eb4da8a3-282e-4d3e-a231-485219132635"
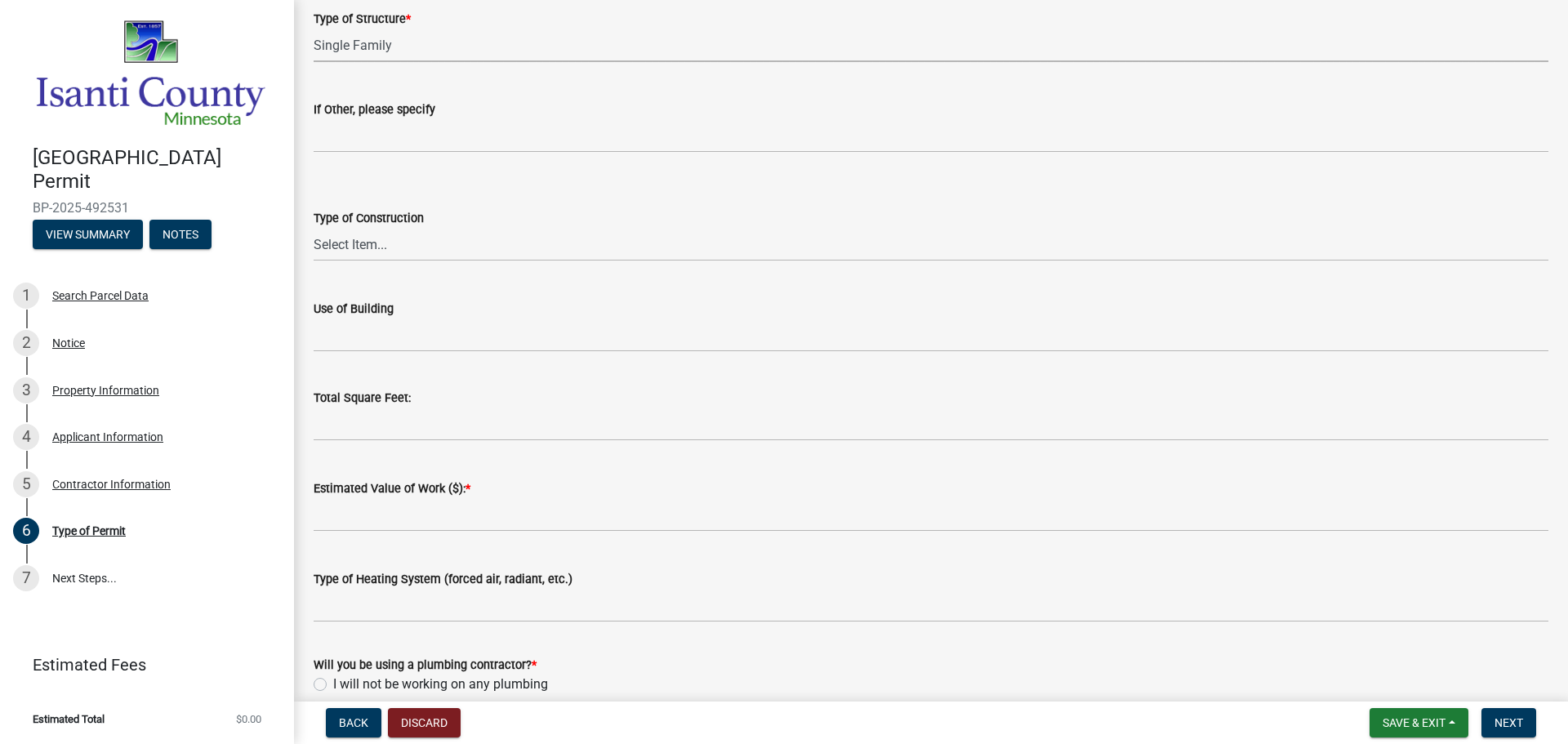
scroll to position [409, 0]
click at [442, 306] on div "Use of Building" at bounding box center [931, 305] width 1235 height 19
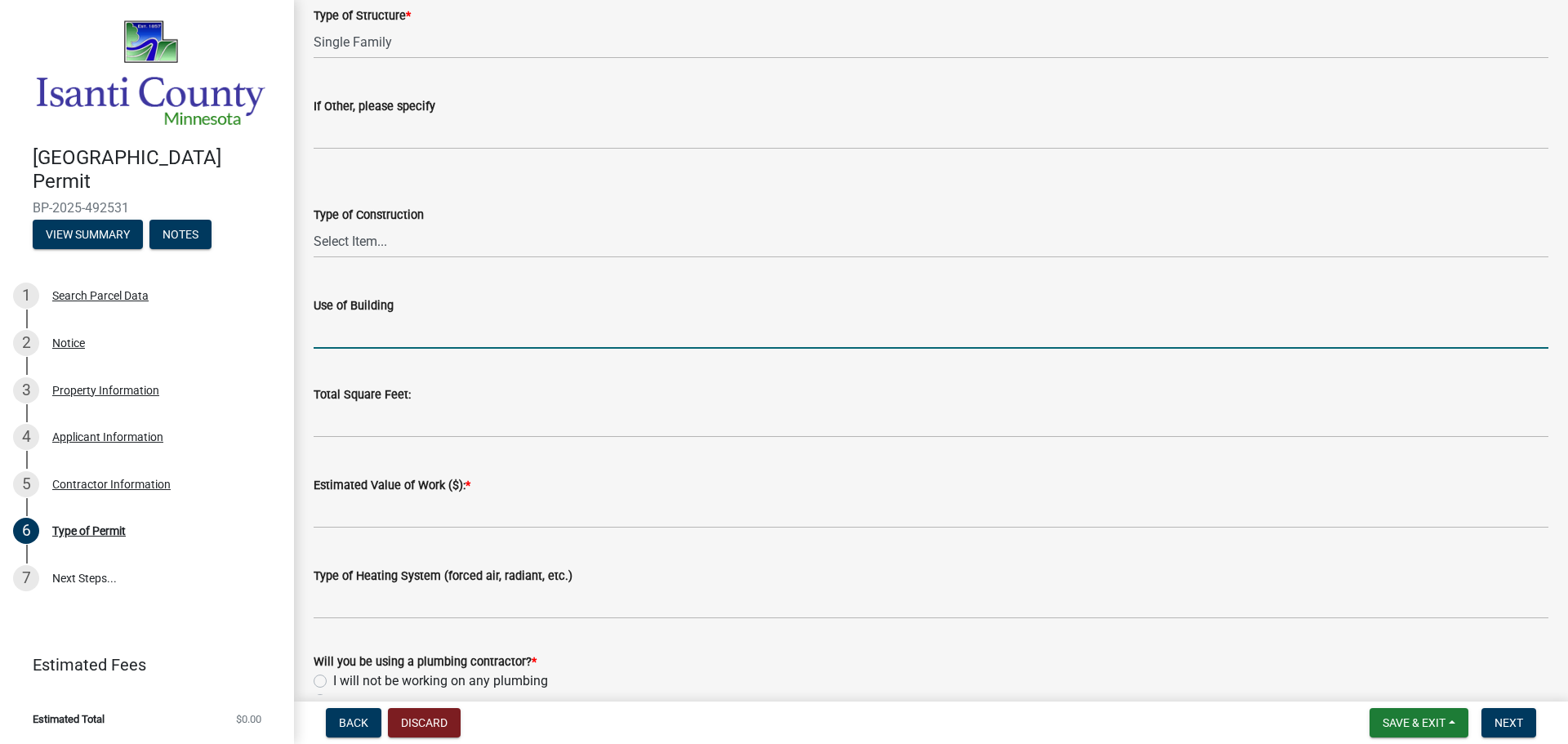
click at [442, 333] on input "Use of Building" at bounding box center [931, 332] width 1235 height 34
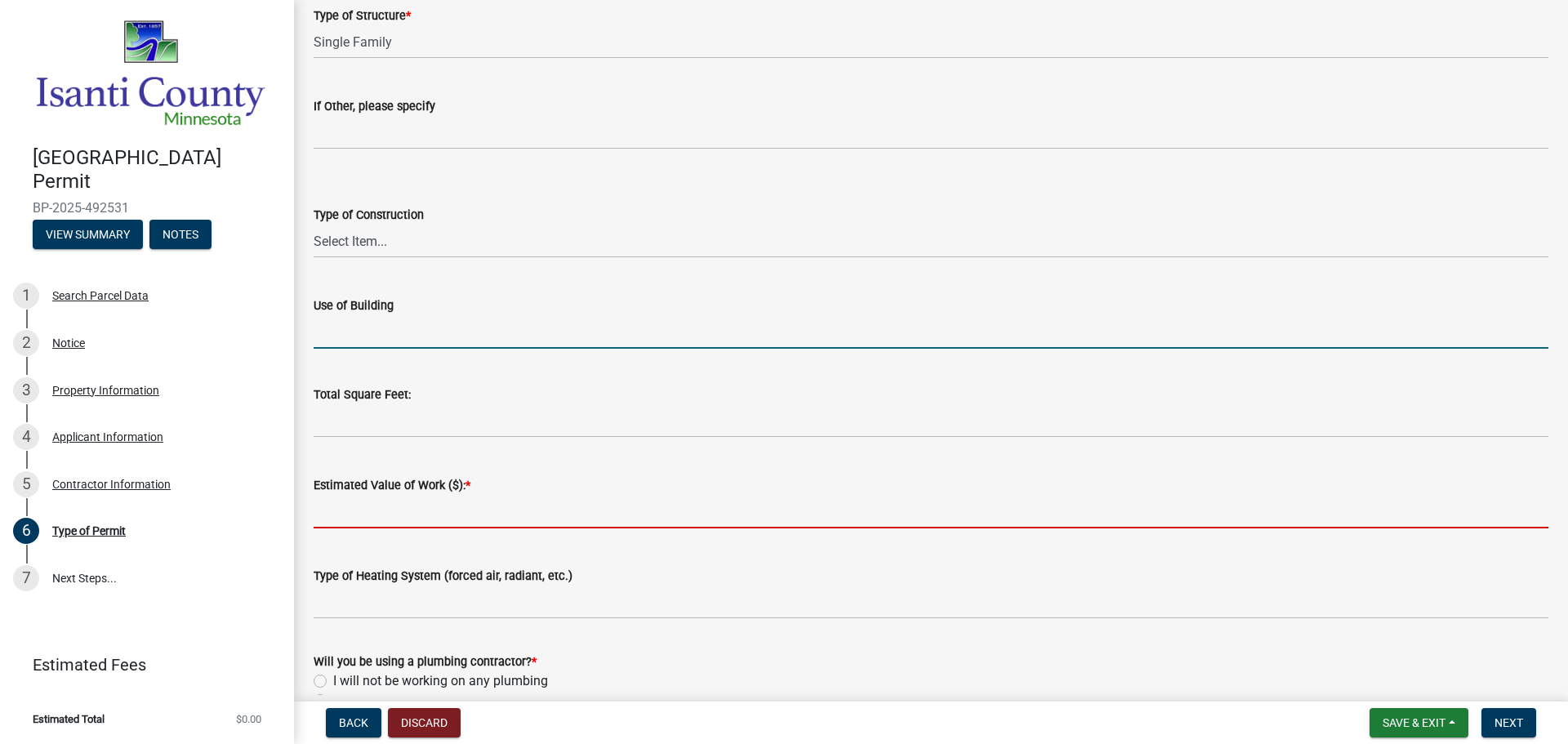
click at [416, 510] on input "text" at bounding box center [931, 511] width 1235 height 34
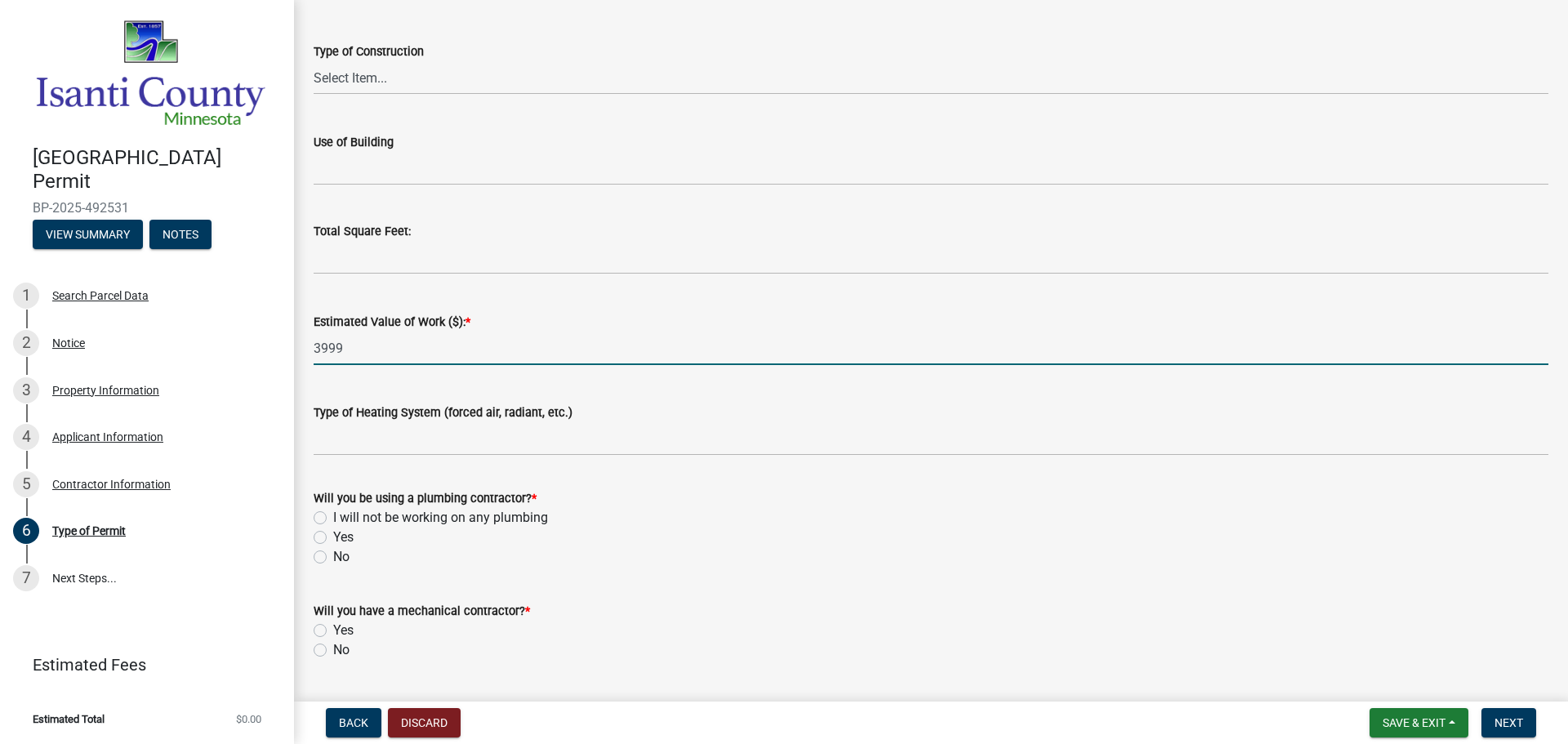
scroll to position [615, 0]
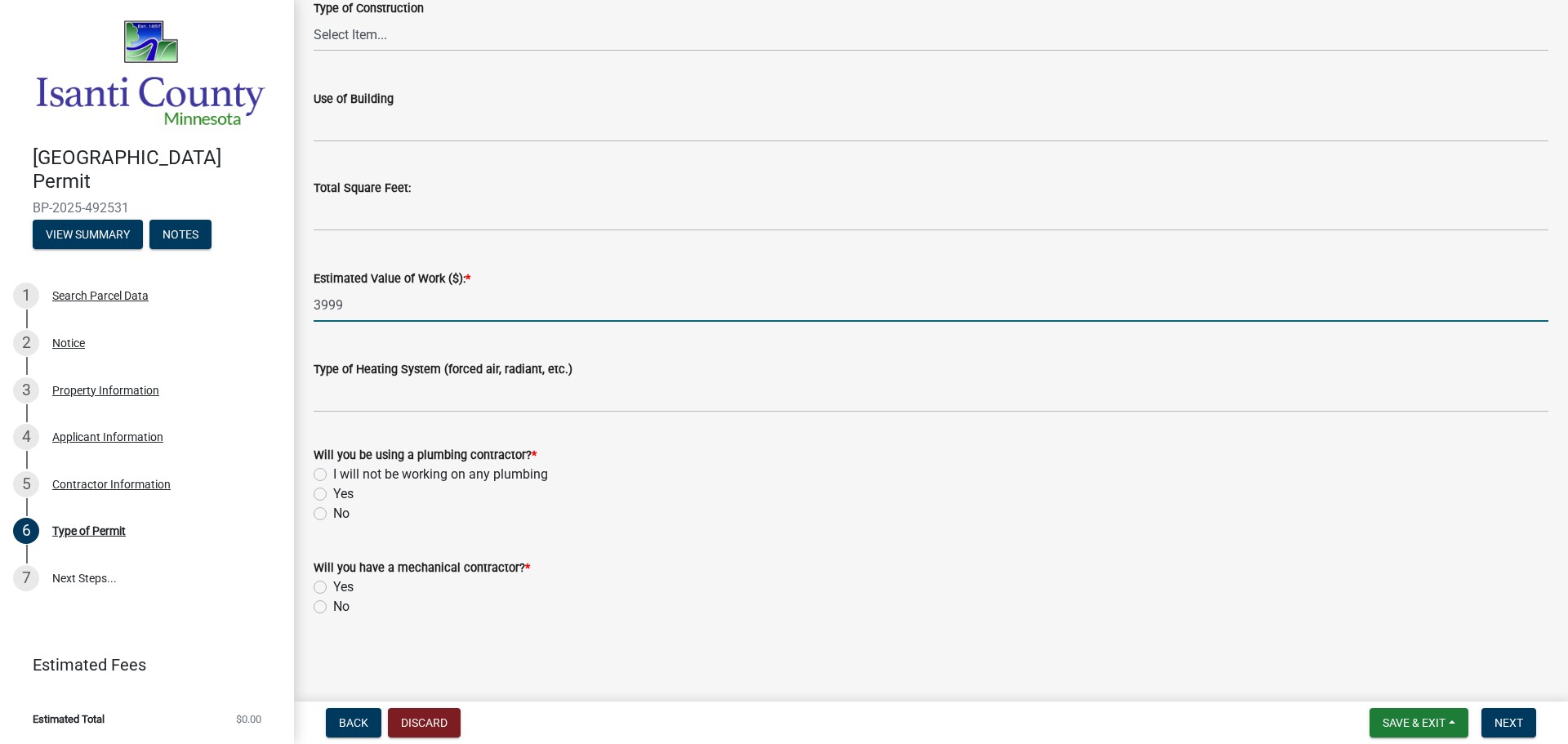
type input "3999"
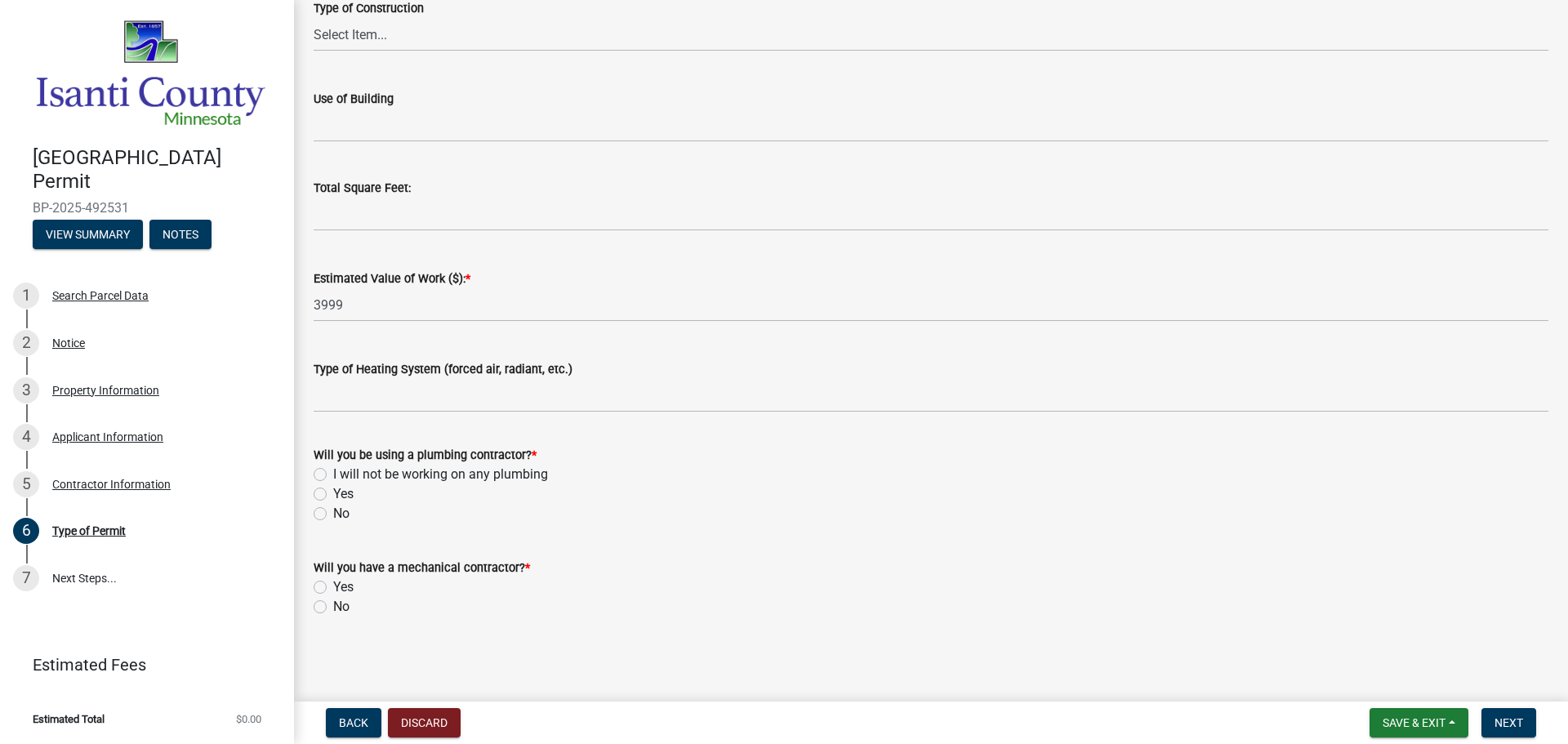
click at [333, 495] on label "Yes" at bounding box center [343, 494] width 20 height 19
click at [333, 495] on input "Yes" at bounding box center [339, 489] width 11 height 11
radio input "true"
click at [333, 603] on label "No" at bounding box center [341, 607] width 16 height 19
click at [333, 603] on input "No" at bounding box center [339, 602] width 11 height 11
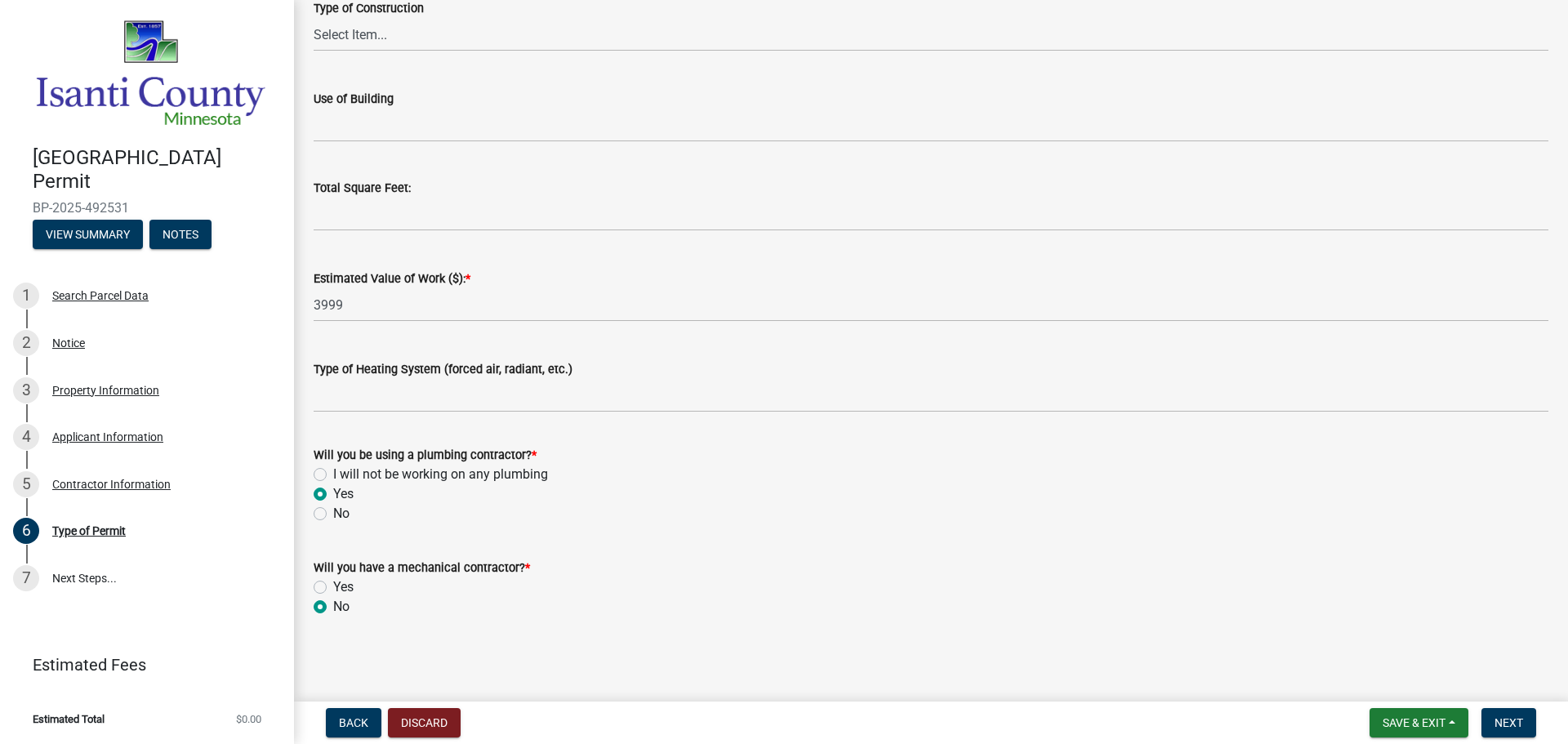
radio input "true"
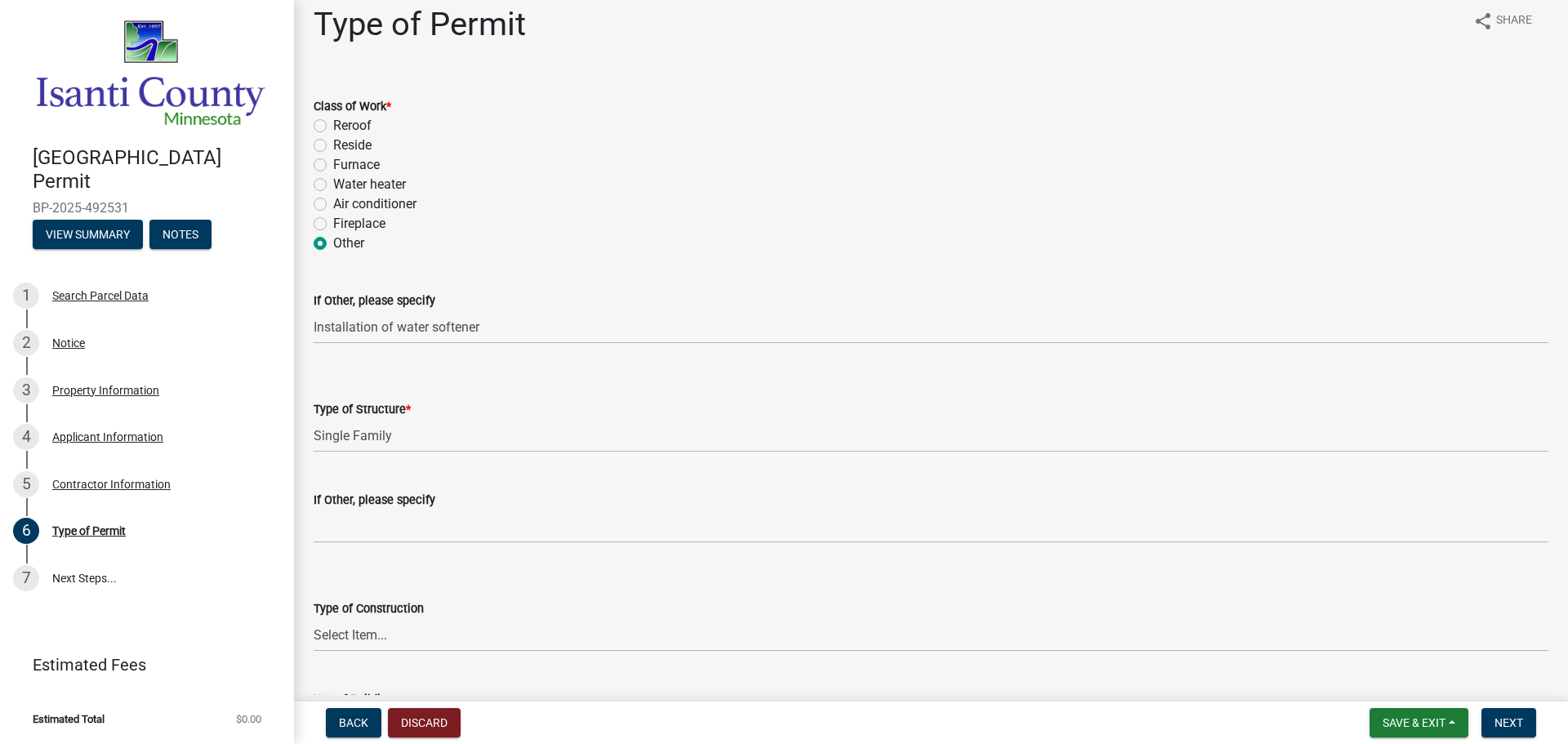
scroll to position [0, 0]
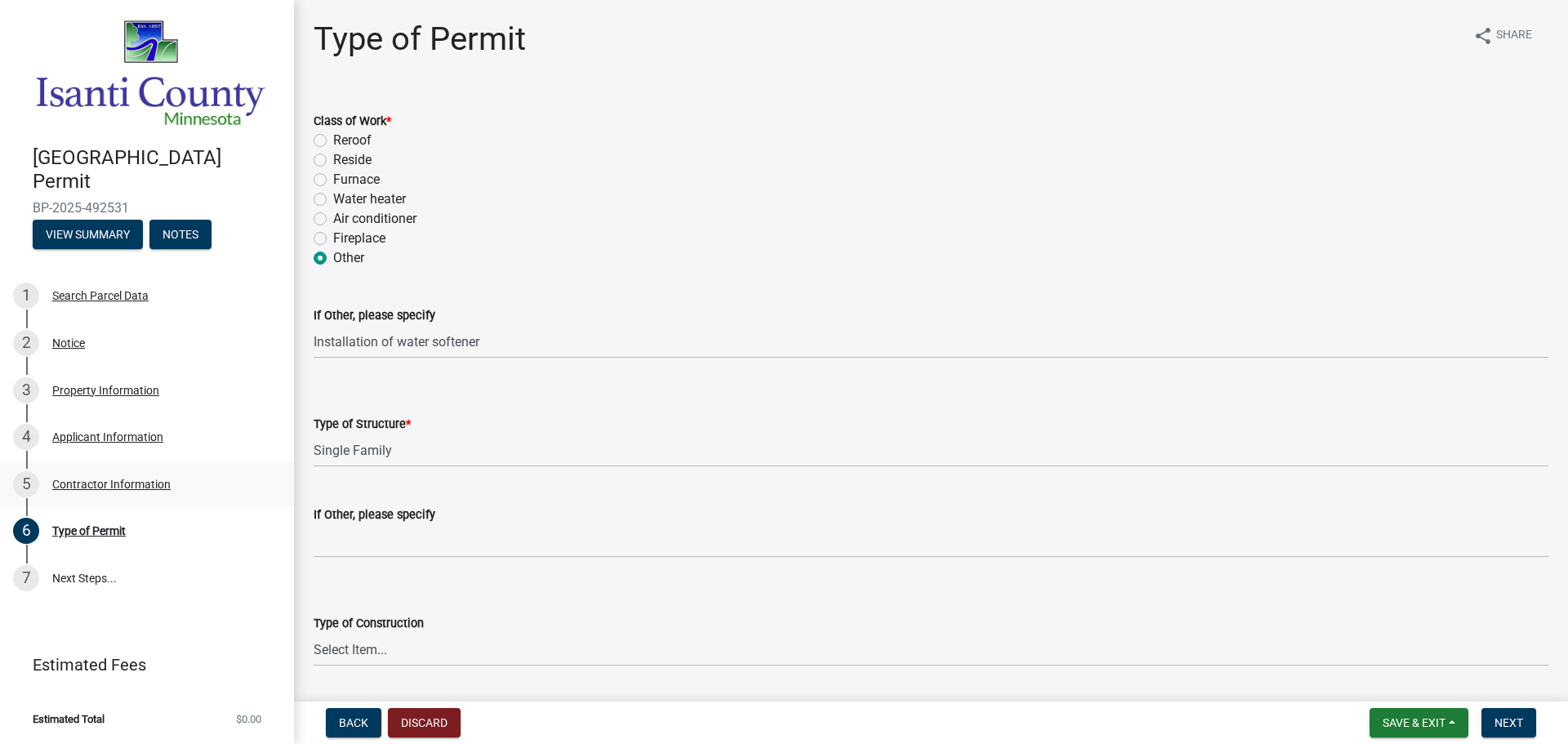
click at [95, 483] on div "Contractor Information" at bounding box center [111, 484] width 119 height 12
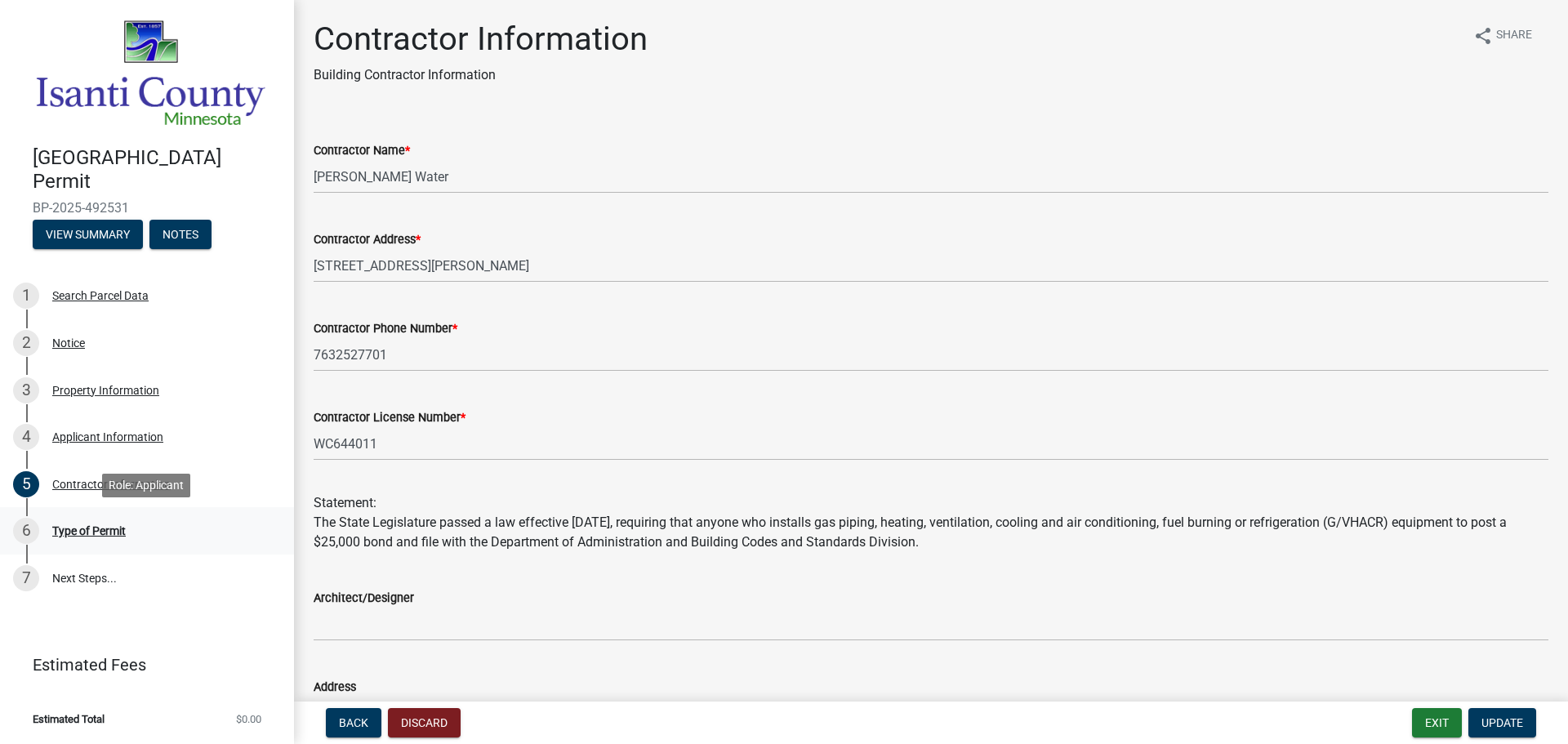
click at [106, 535] on div "Type of Permit" at bounding box center [88, 531] width 73 height 12
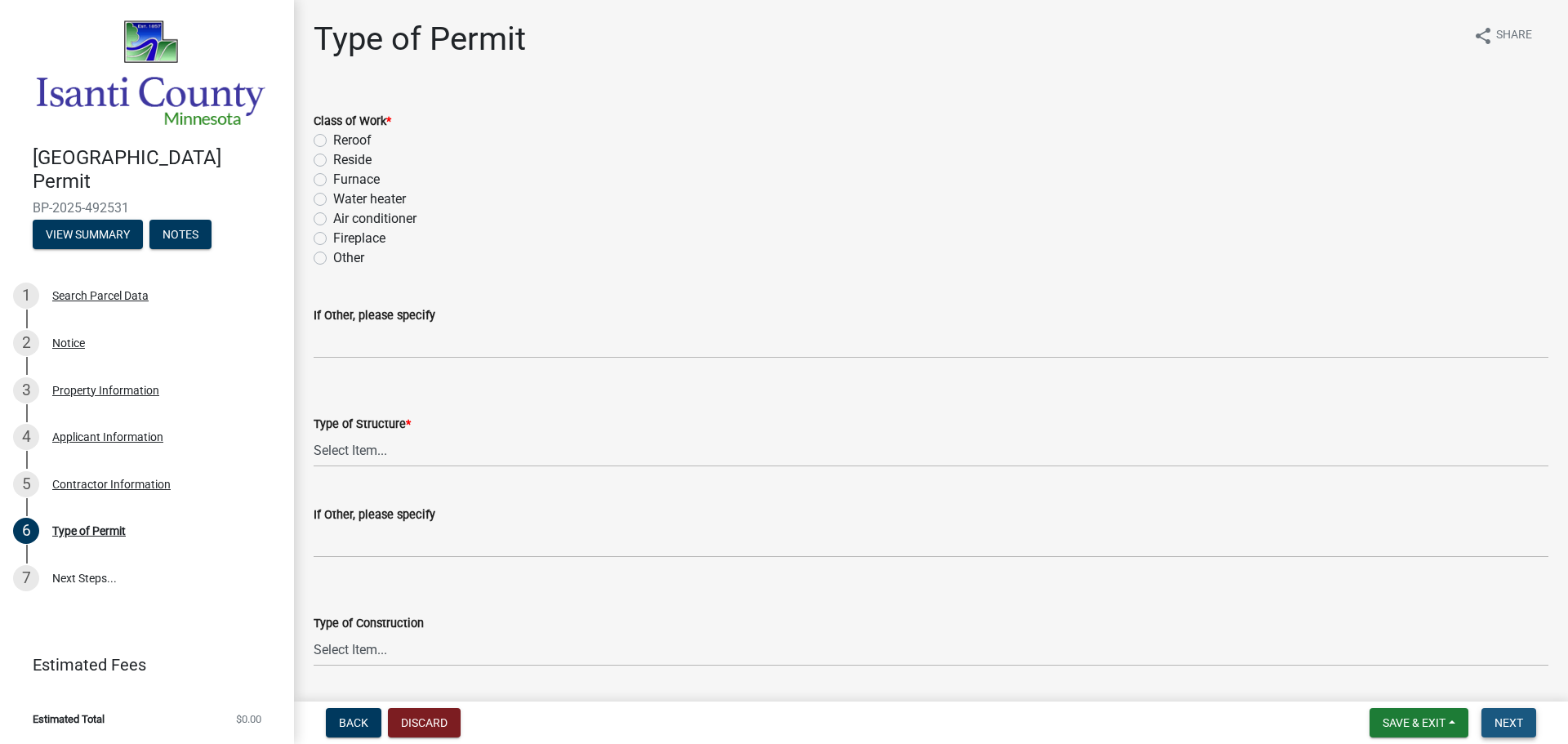
click at [1520, 725] on span "Next" at bounding box center [1509, 723] width 28 height 13
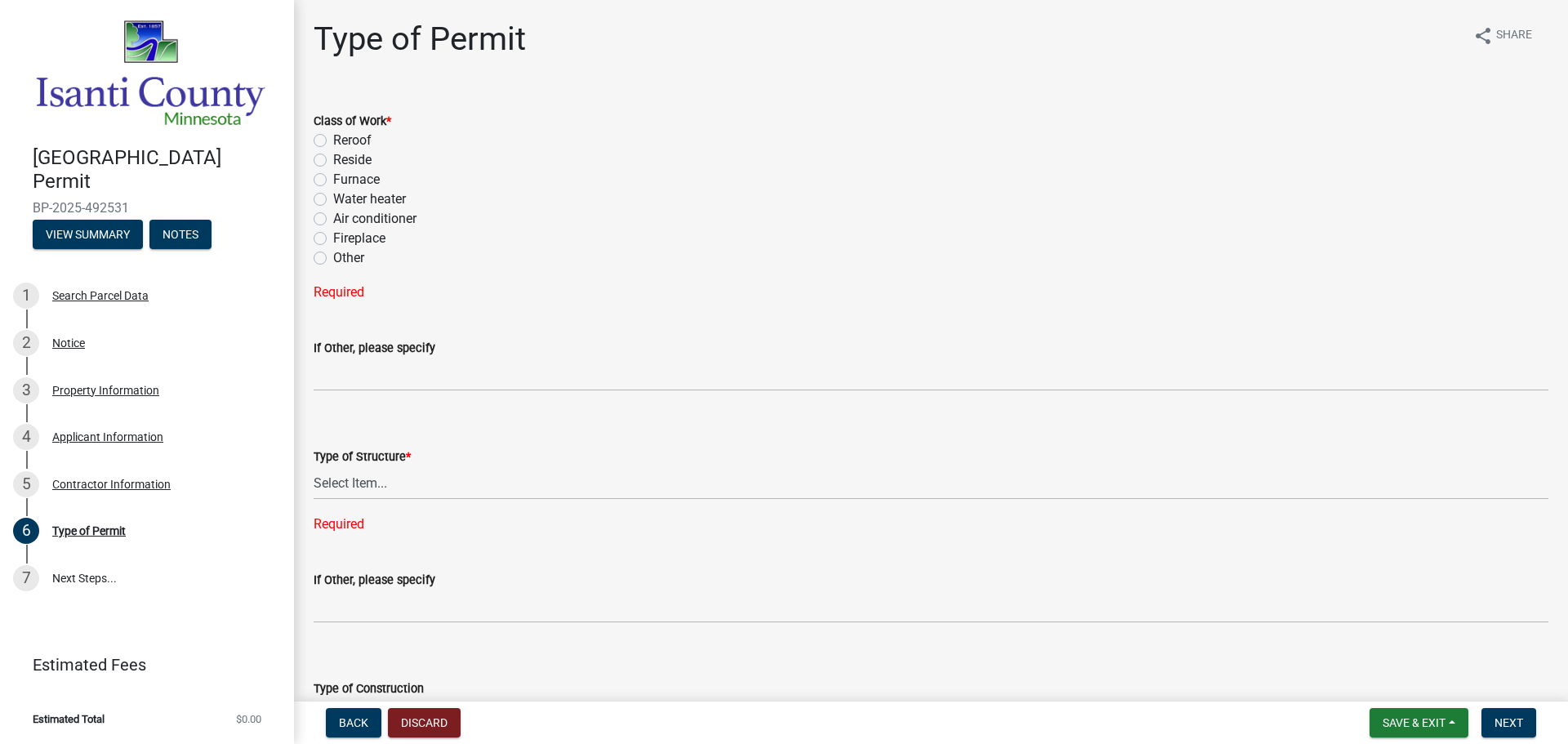
click at [333, 258] on label "Other" at bounding box center [348, 258] width 31 height 19
click at [333, 258] on input "Other" at bounding box center [339, 254] width 11 height 11
radio input "true"
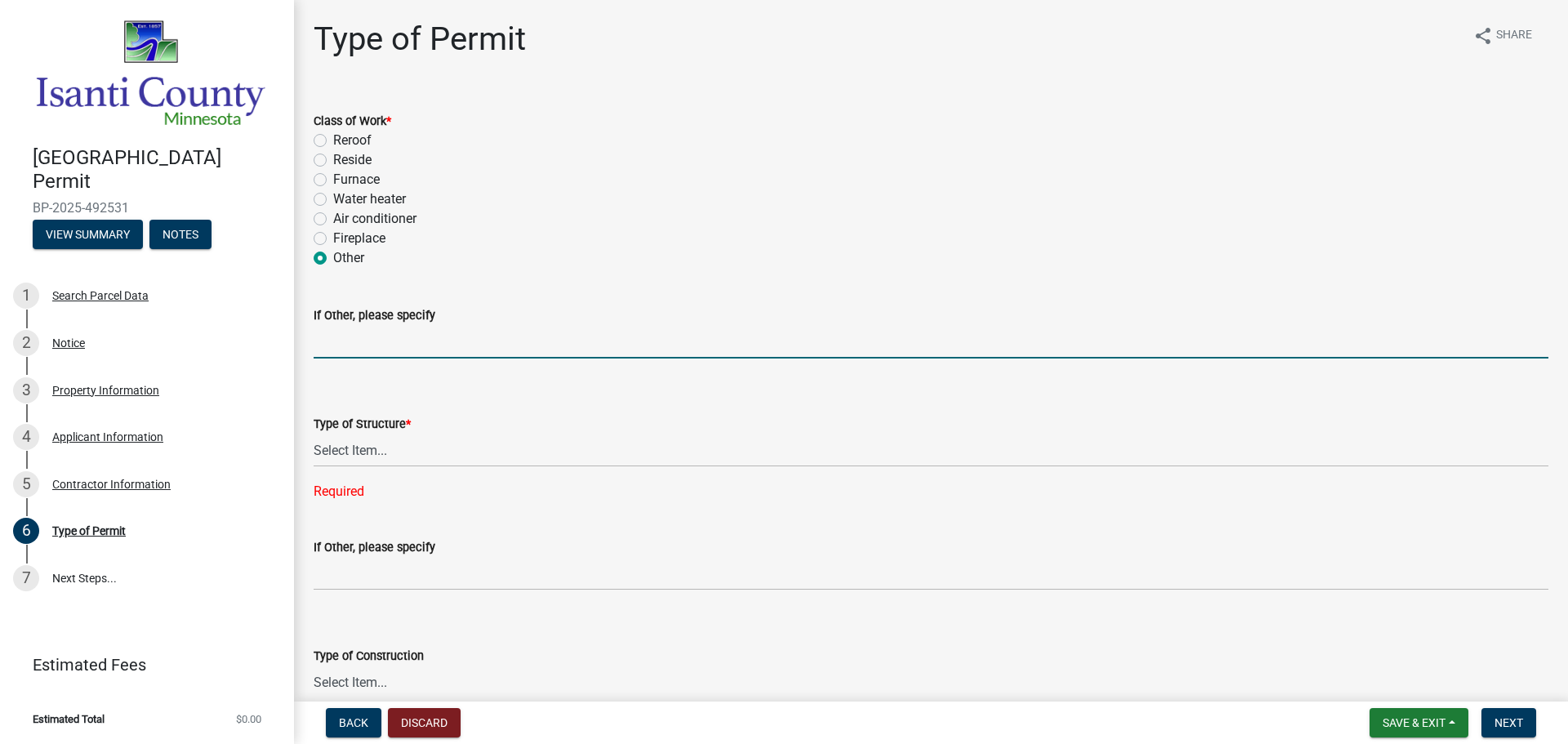
click at [379, 340] on input "If Other, please specify" at bounding box center [931, 341] width 1235 height 34
type input "Installation of water softener"
click at [381, 447] on select "Select Item... Accessory Commercial Single Family Agricultural Other N/A" at bounding box center [931, 450] width 1235 height 34
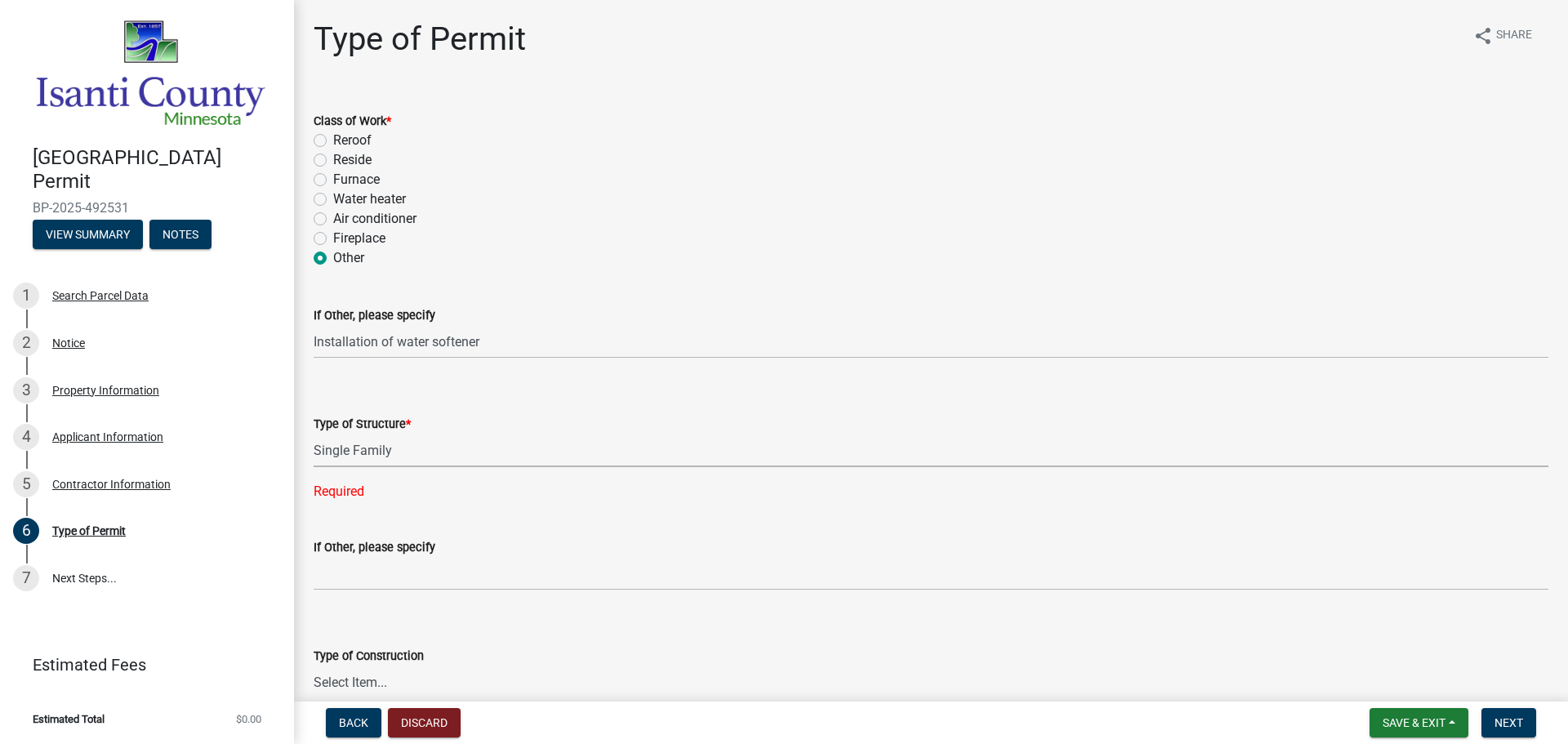
click at [314, 433] on select "Select Item... Accessory Commercial Single Family Agricultural Other N/A" at bounding box center [931, 450] width 1235 height 34
select select "eb4da8a3-282e-4d3e-a231-485219132635"
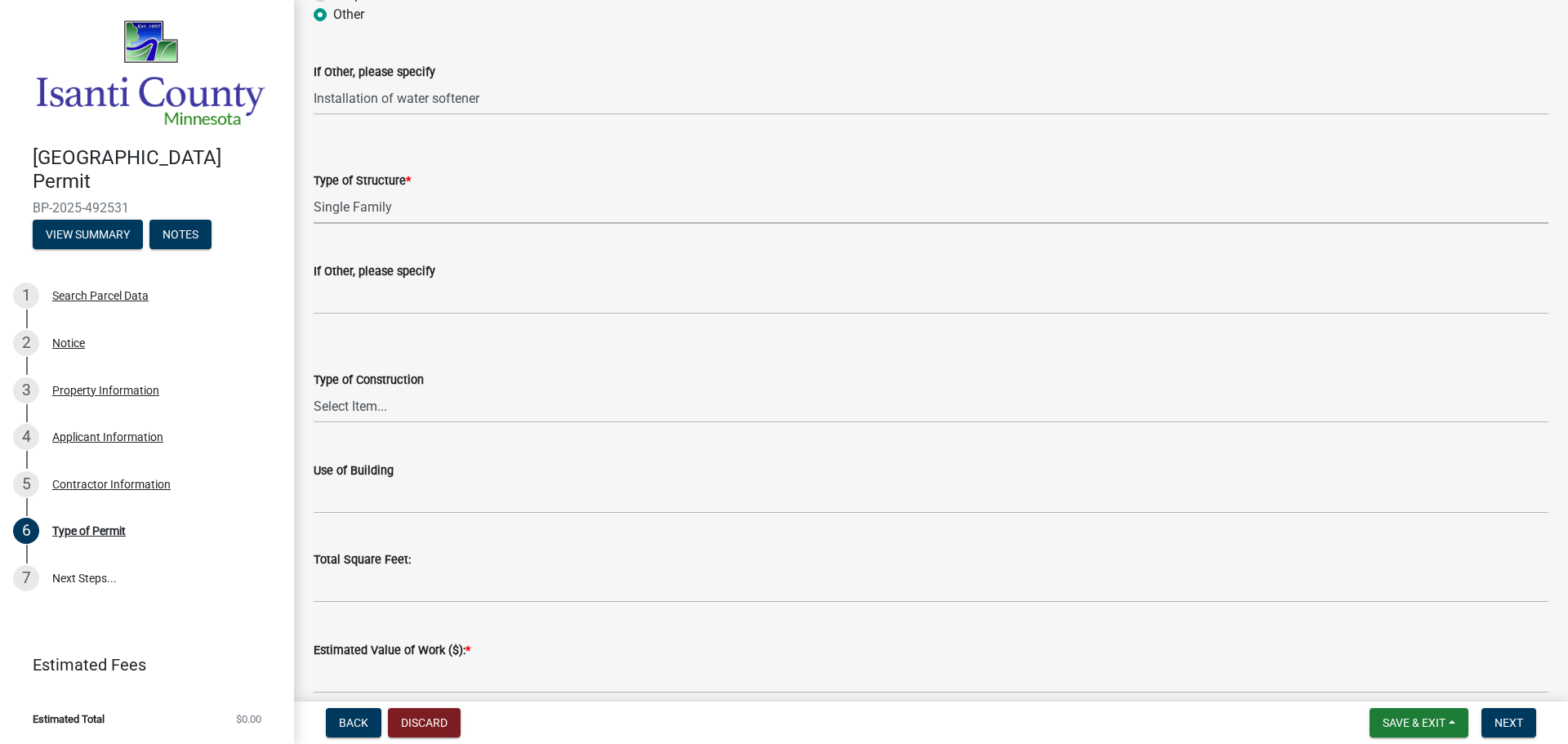
scroll to position [245, 0]
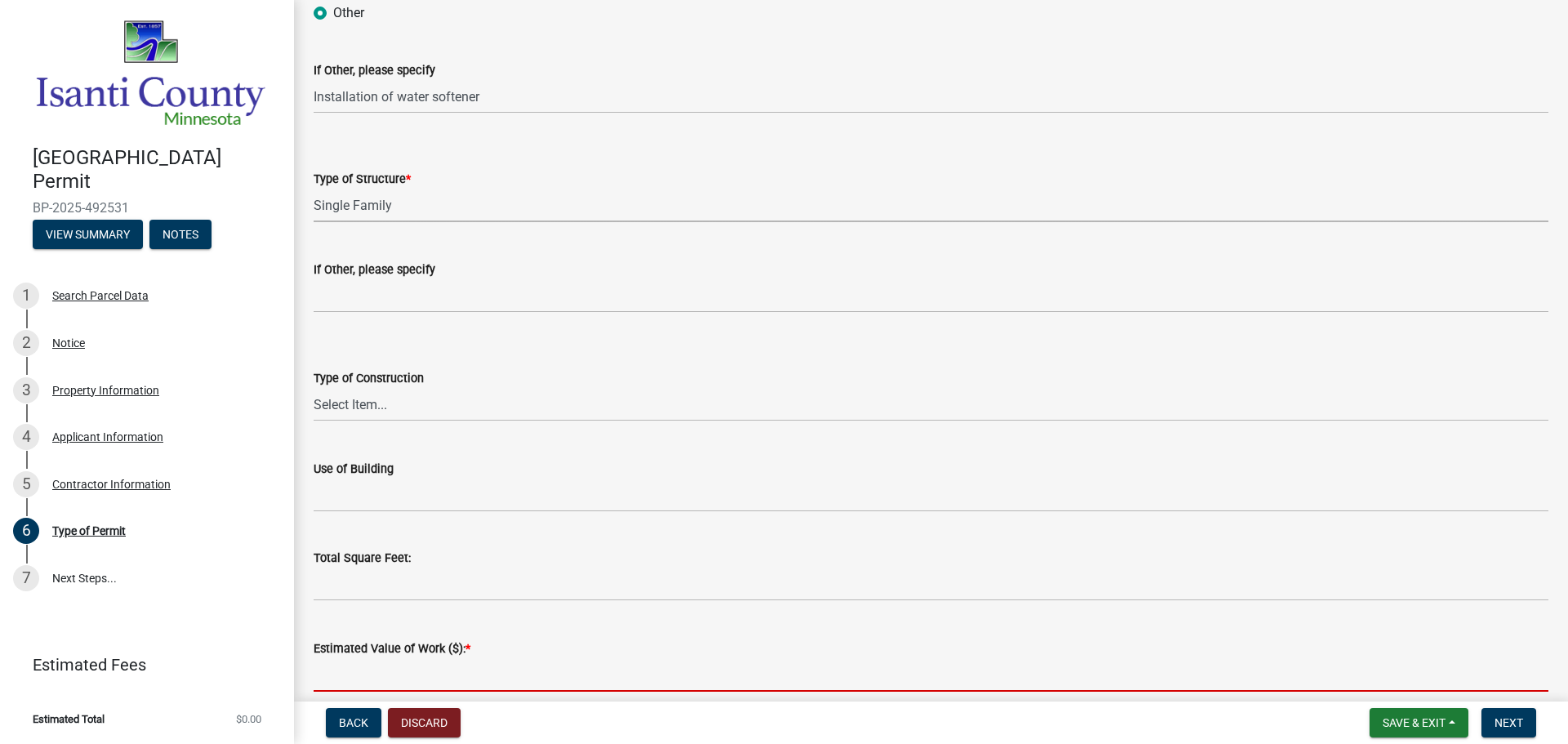
click at [389, 686] on input "text" at bounding box center [931, 675] width 1235 height 34
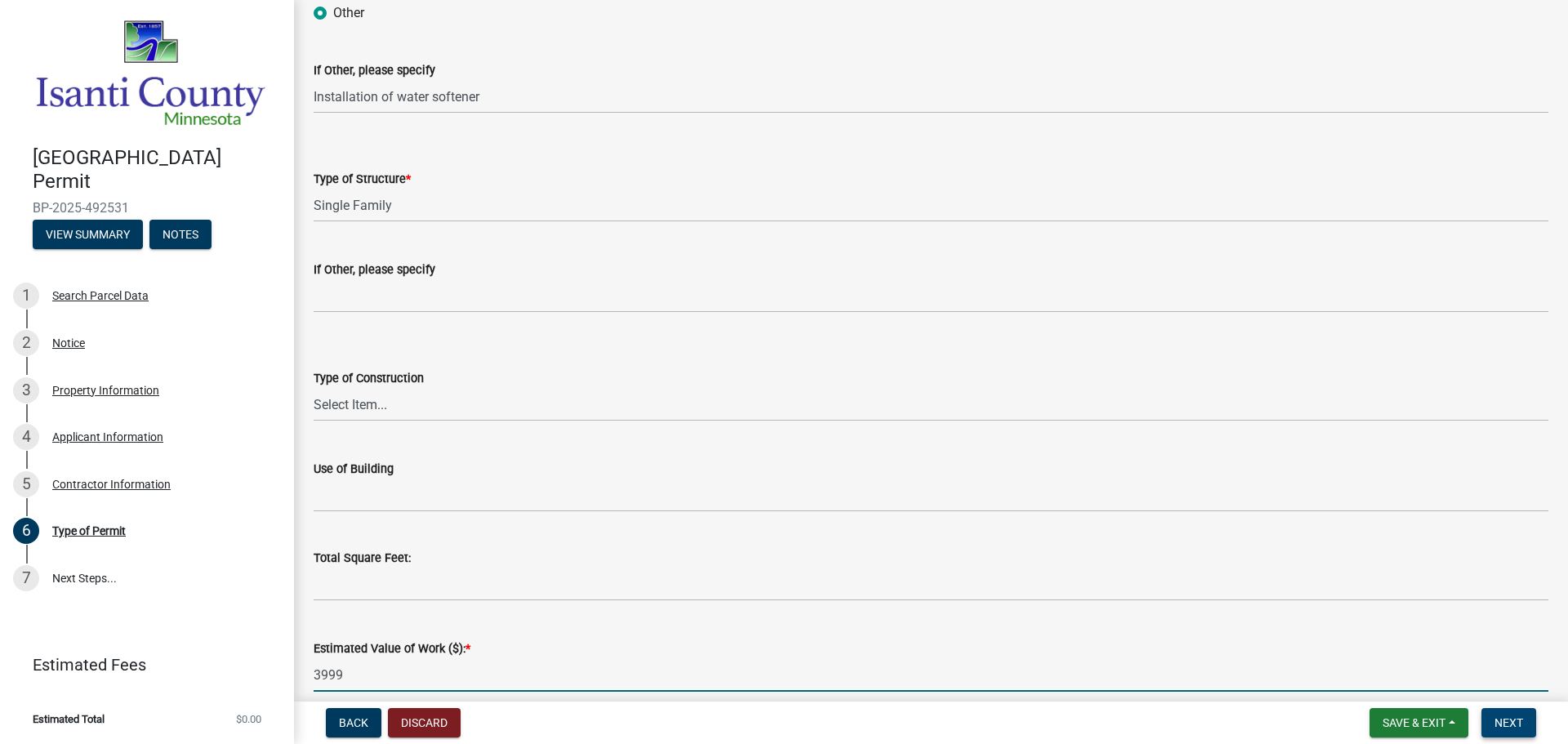
type input "3999"
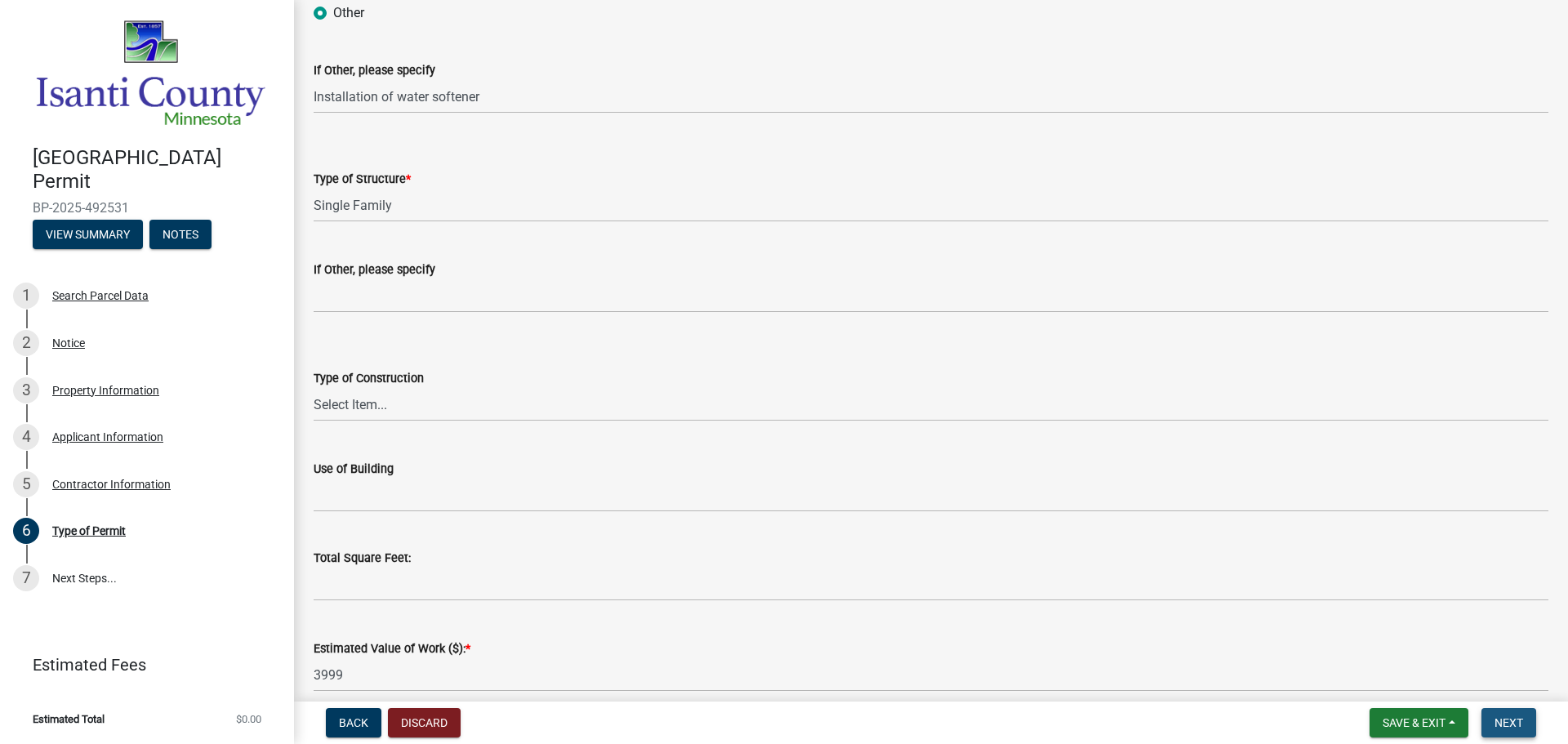
click at [1501, 717] on span "Next" at bounding box center [1509, 723] width 28 height 13
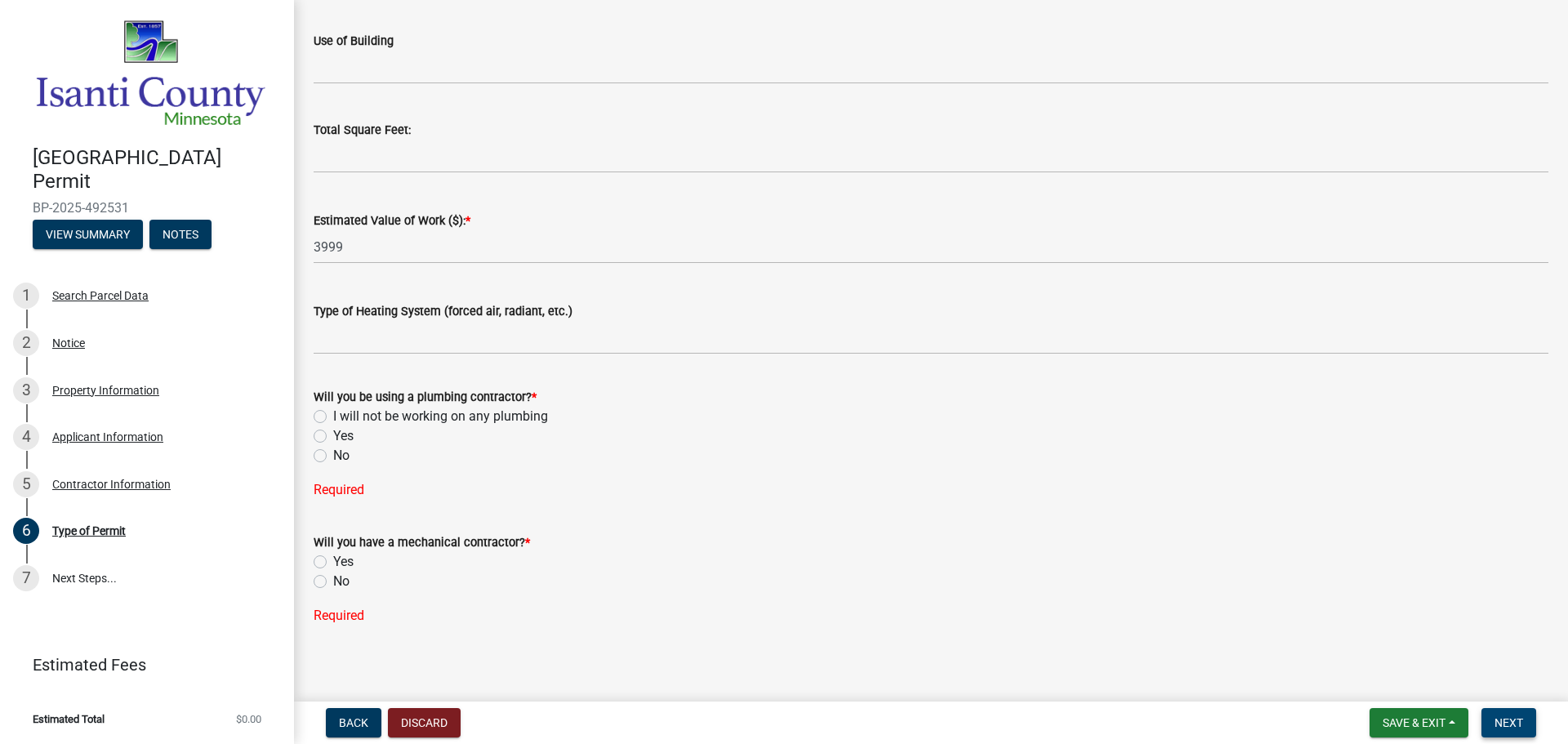
scroll to position [680, 0]
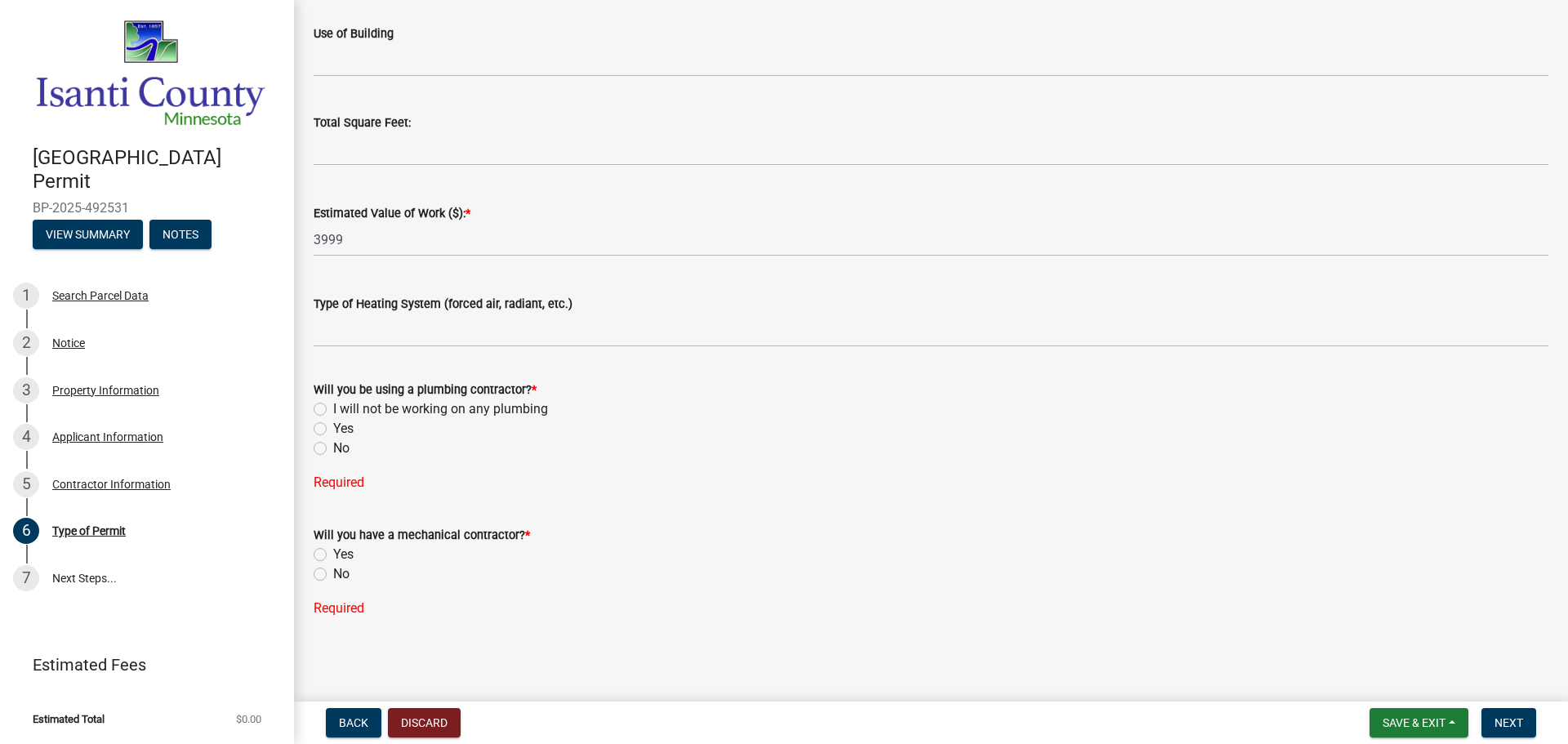
click at [333, 426] on label "Yes" at bounding box center [343, 429] width 20 height 19
click at [333, 426] on input "Yes" at bounding box center [339, 425] width 11 height 11
radio input "true"
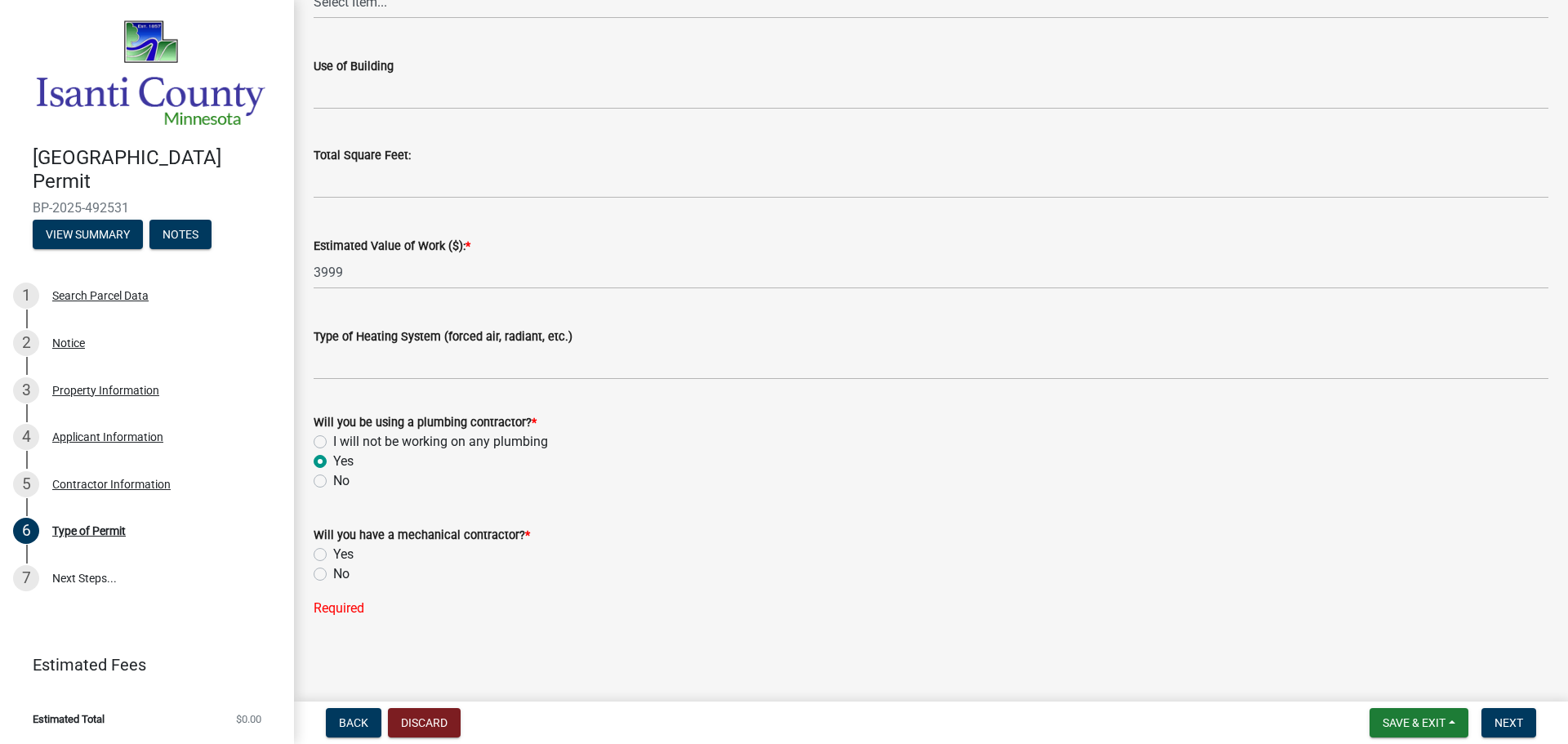
click at [333, 441] on label "I will not be working on any plumbing" at bounding box center [440, 441] width 215 height 19
click at [333, 441] on input "I will not be working on any plumbing" at bounding box center [339, 437] width 11 height 11
radio input "true"
click at [333, 572] on label "No" at bounding box center [341, 574] width 16 height 19
click at [333, 572] on input "No" at bounding box center [339, 570] width 11 height 11
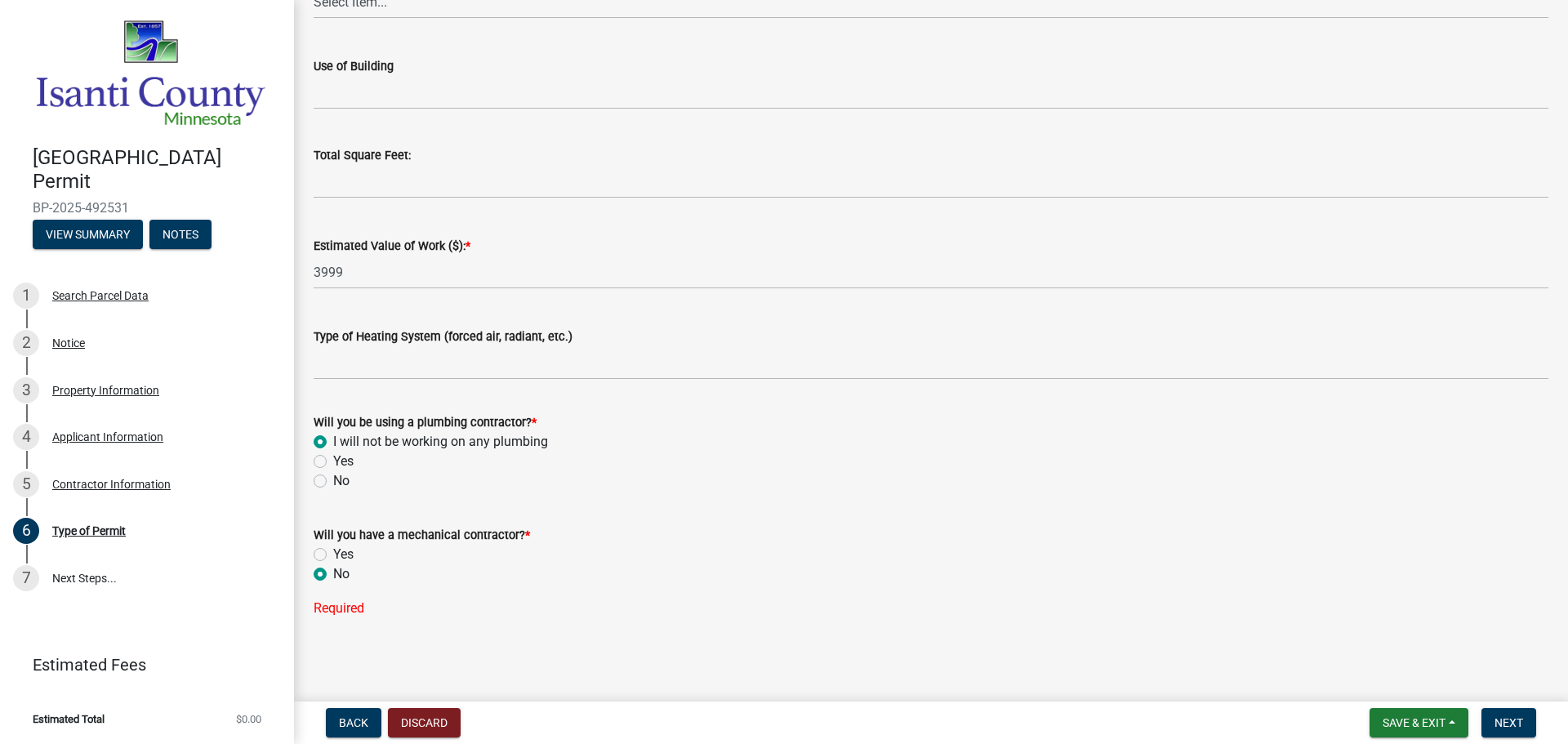
radio input "true"
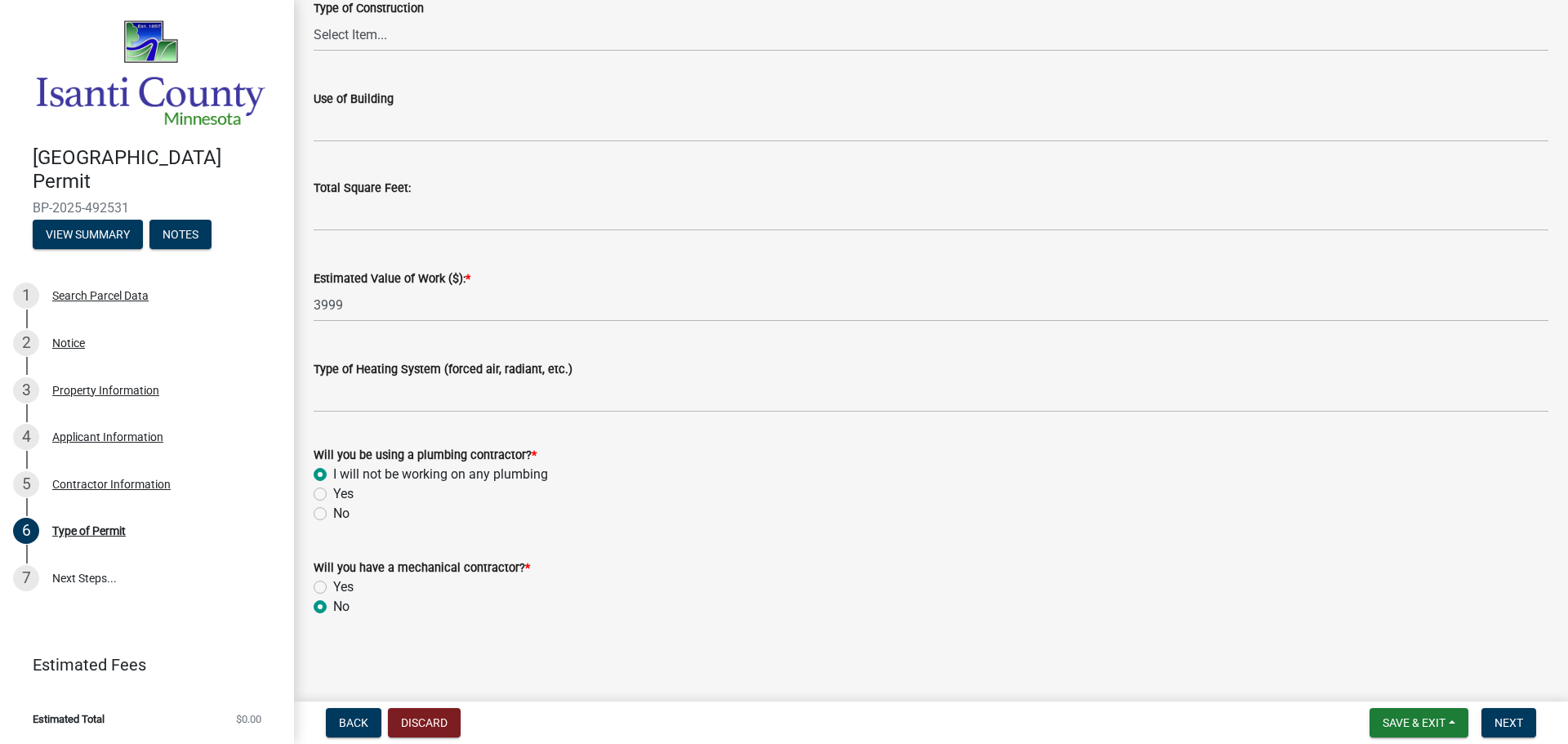
scroll to position [615, 0]
click at [1511, 718] on span "Next" at bounding box center [1509, 723] width 28 height 13
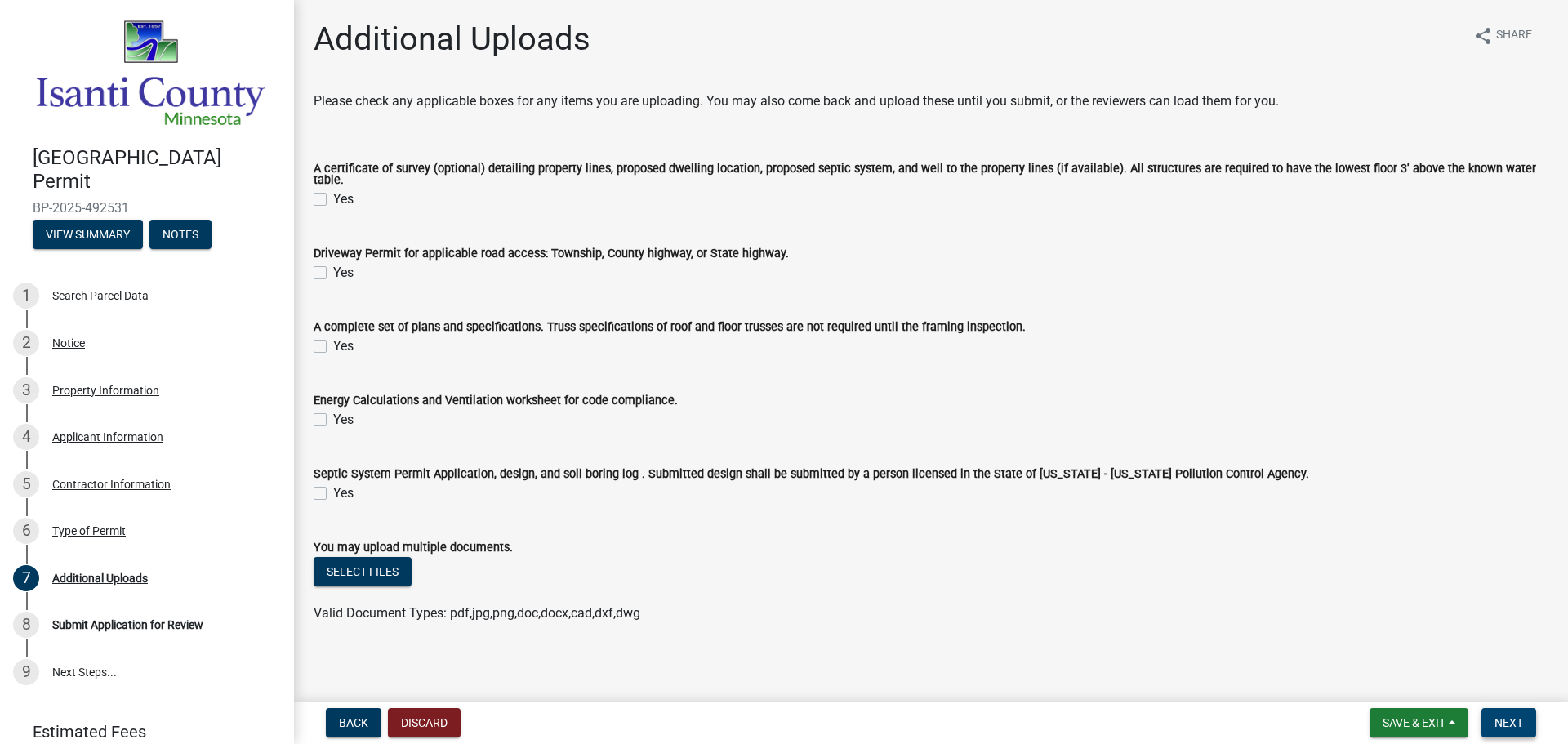
click at [1521, 718] on span "Next" at bounding box center [1509, 723] width 28 height 13
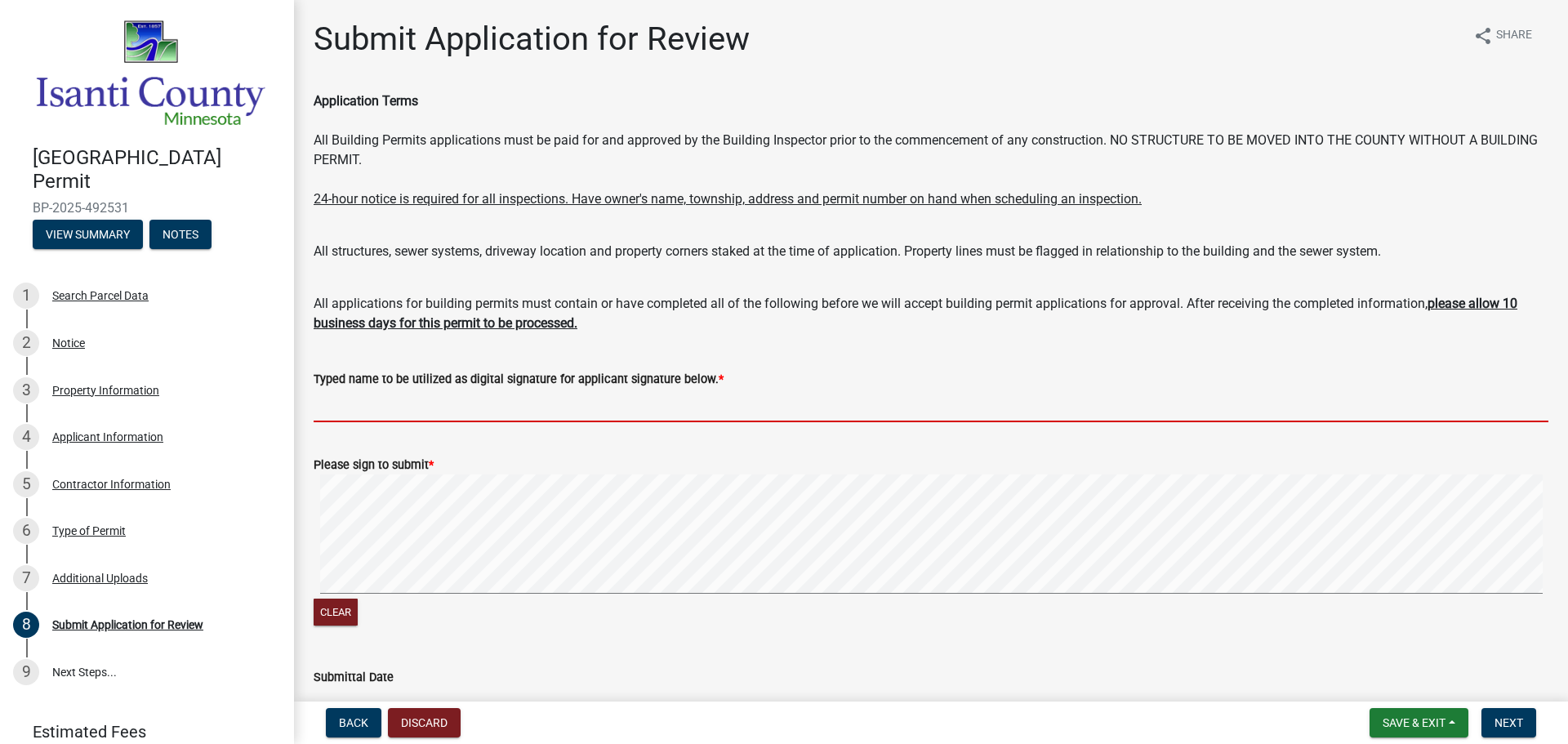
click at [445, 402] on input "Typed name to be utilized as digital signature for applicant signature below. *" at bounding box center [931, 405] width 1235 height 34
type input "[PERSON_NAME]"
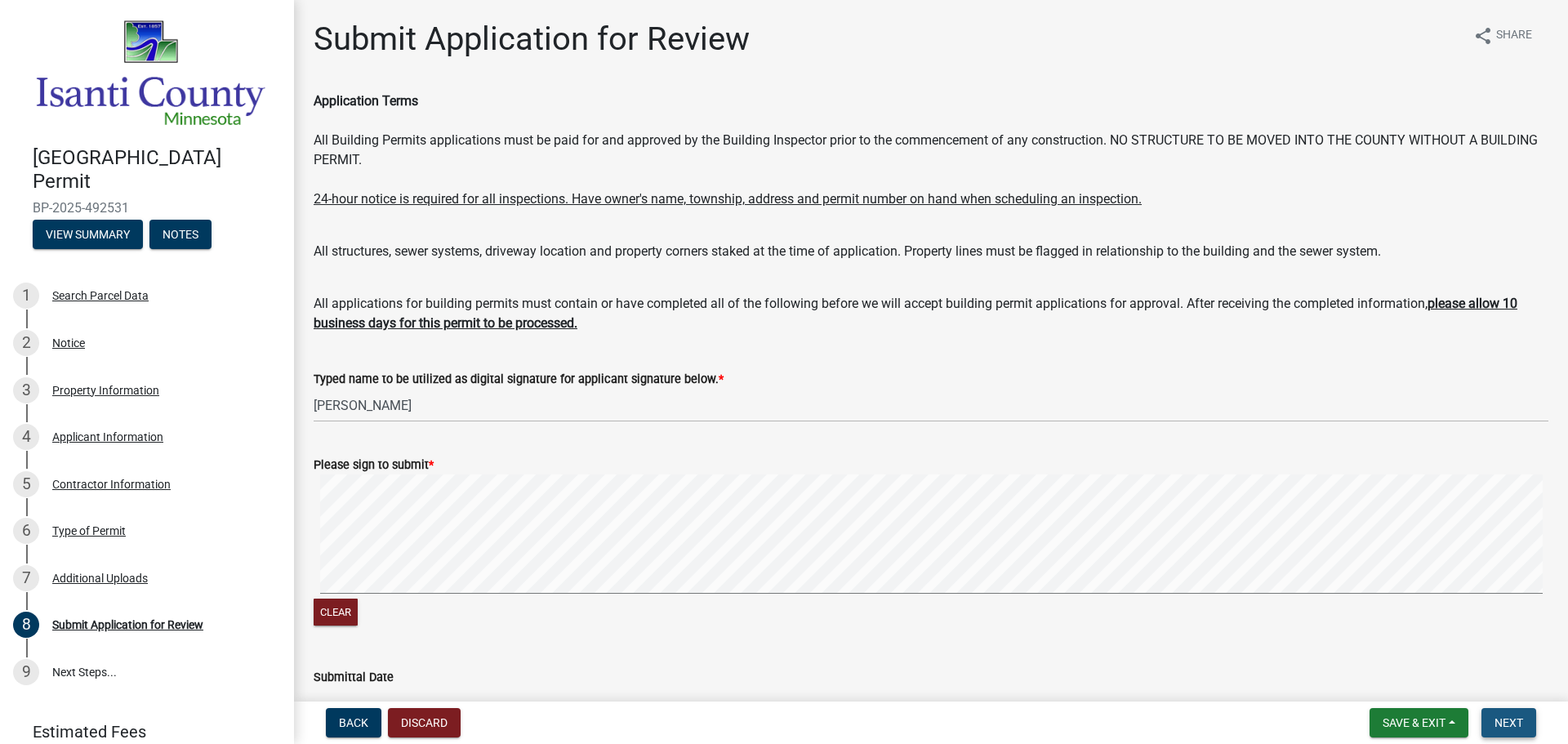
click at [1504, 721] on span "Next" at bounding box center [1509, 723] width 28 height 13
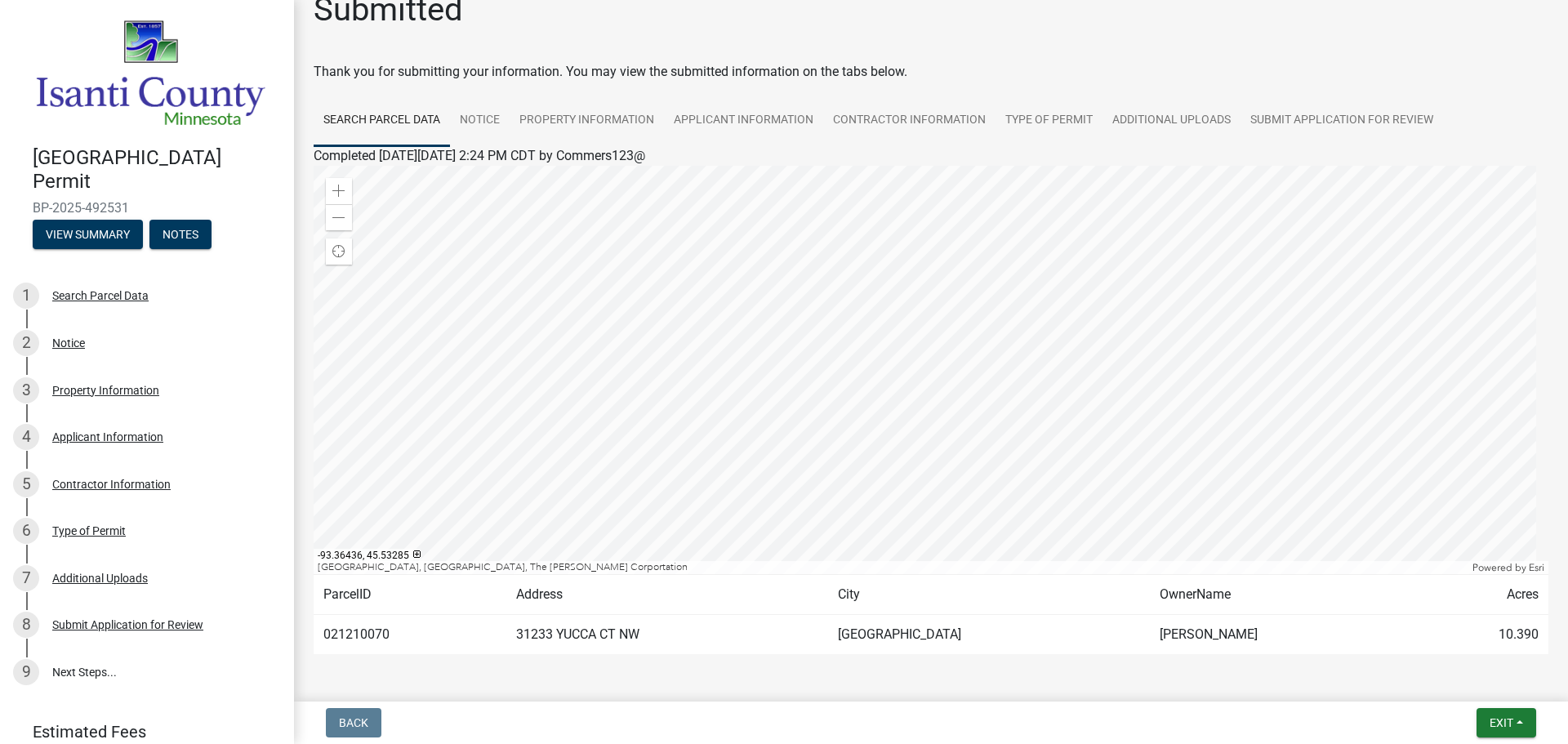
scroll to position [81, 0]
